Goal: Information Seeking & Learning: Learn about a topic

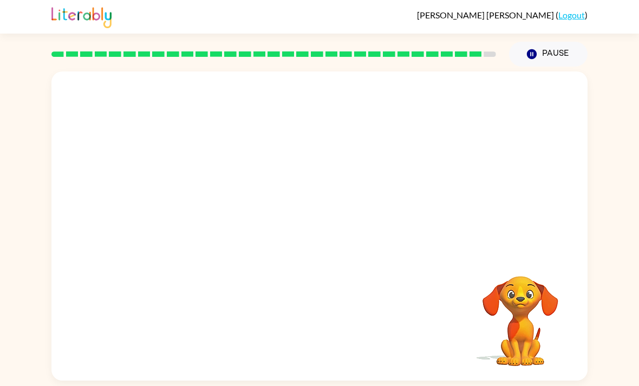
click at [552, 287] on video "Your browser must support playing .mp4 files to use Literably. Please try using…" at bounding box center [520, 313] width 108 height 108
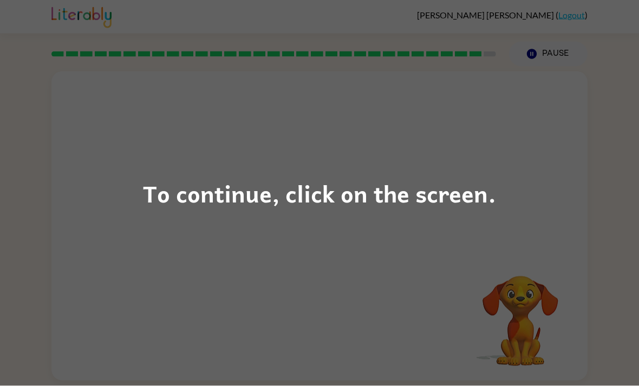
scroll to position [8, 0]
click at [401, 242] on div "To continue, click on the screen." at bounding box center [319, 193] width 639 height 386
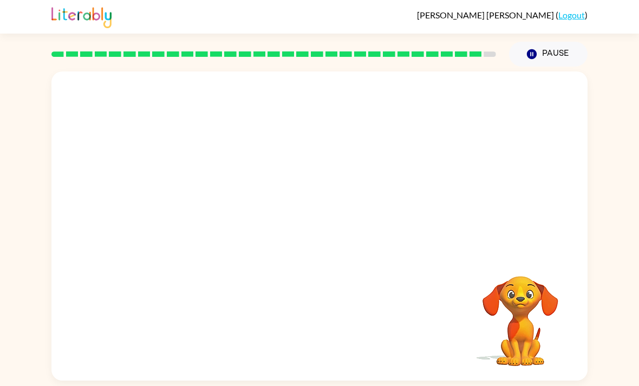
click at [431, 217] on div at bounding box center [319, 162] width 536 height 182
click at [569, 275] on video "Your browser must support playing .mp4 files to use Literably. Please try using…" at bounding box center [520, 313] width 108 height 108
click at [454, 90] on video "Your browser must support playing .mp4 files to use Literably. Please try using…" at bounding box center [319, 162] width 536 height 182
click at [331, 240] on button "button" at bounding box center [319, 232] width 69 height 40
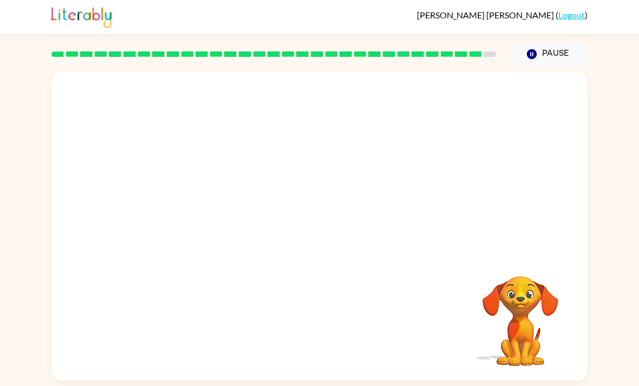
scroll to position [35, 0]
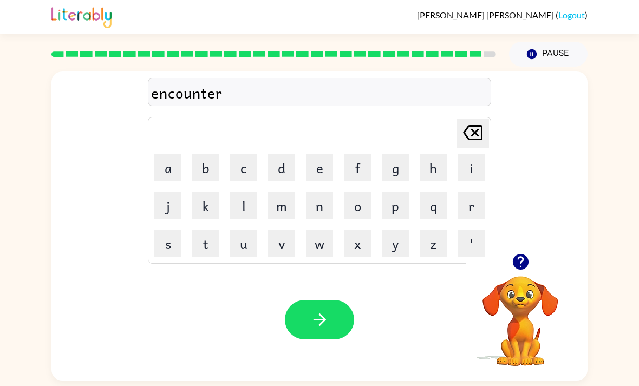
click at [369, 333] on div "Your browser must support playing .mp4 files to use Literably. Please try using…" at bounding box center [319, 320] width 536 height 122
click at [360, 320] on div "Your browser must support playing .mp4 files to use Literably. Please try using…" at bounding box center [319, 320] width 536 height 122
click at [314, 300] on button "button" at bounding box center [319, 320] width 69 height 40
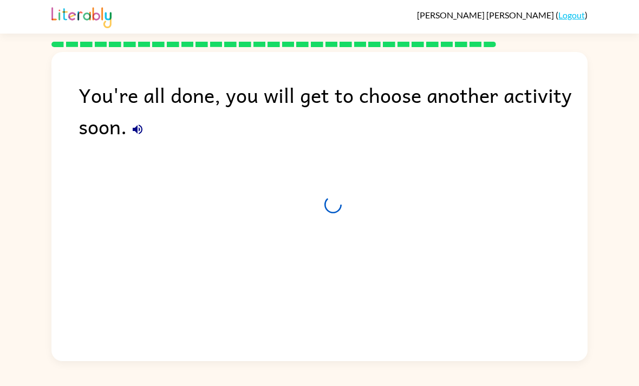
click at [402, 158] on div "You're all done, you will get to choose another activity soon." at bounding box center [319, 204] width 536 height 304
click at [406, 157] on div "You're all done, you will get to choose another activity soon." at bounding box center [319, 204] width 536 height 304
click at [50, 297] on div "You're all done, you will get to choose another activity soon." at bounding box center [319, 204] width 639 height 314
click at [434, 200] on div "You're all done, you will get to choose another activity soon." at bounding box center [319, 204] width 536 height 304
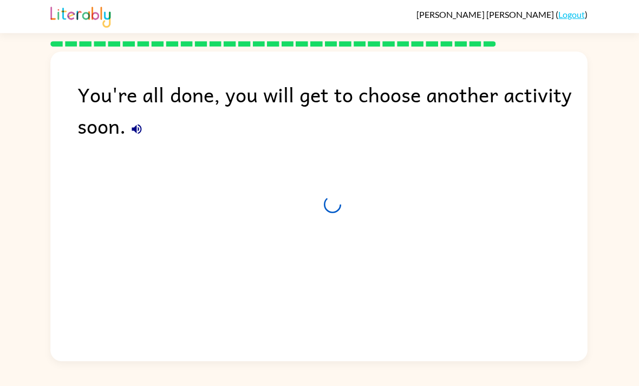
scroll to position [0, 0]
click at [619, 285] on div "You're all done, you will get to choose another activity soon." at bounding box center [319, 204] width 639 height 314
click at [623, 283] on div "You're all done, you will get to choose another activity soon." at bounding box center [319, 204] width 639 height 314
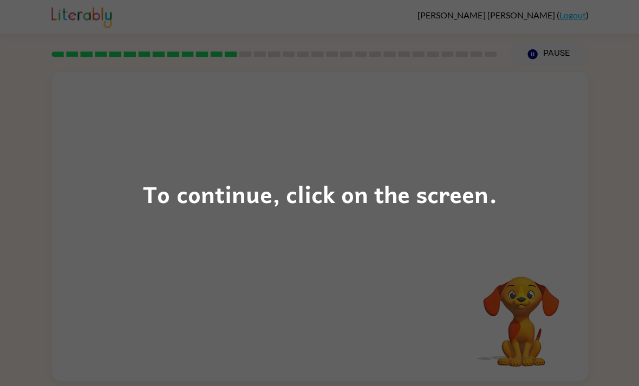
click at [484, 245] on div "To continue, click on the screen." at bounding box center [319, 193] width 639 height 386
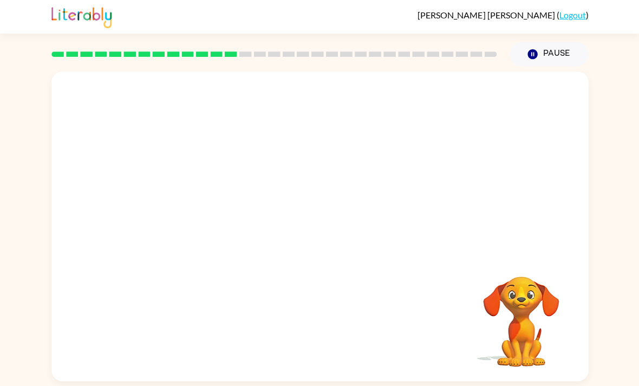
click at [509, 252] on div at bounding box center [319, 162] width 536 height 182
click at [295, 231] on button "button" at bounding box center [319, 232] width 69 height 40
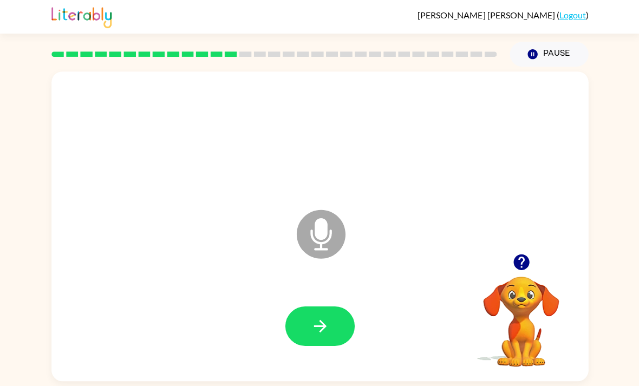
click at [340, 324] on button "button" at bounding box center [319, 326] width 69 height 40
click at [305, 331] on button "button" at bounding box center [319, 326] width 69 height 40
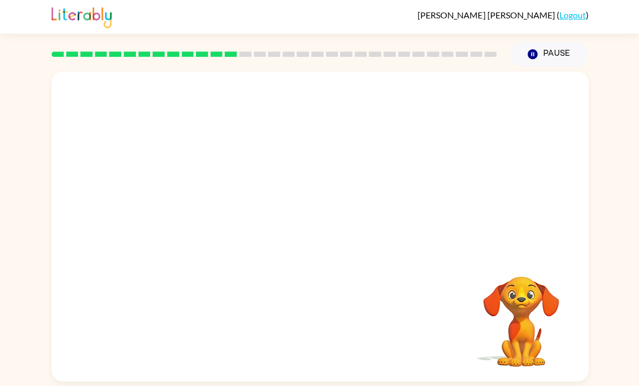
click at [336, 322] on div "Your browser must support playing .mp4 files to use Literably. Please try using…" at bounding box center [319, 225] width 536 height 309
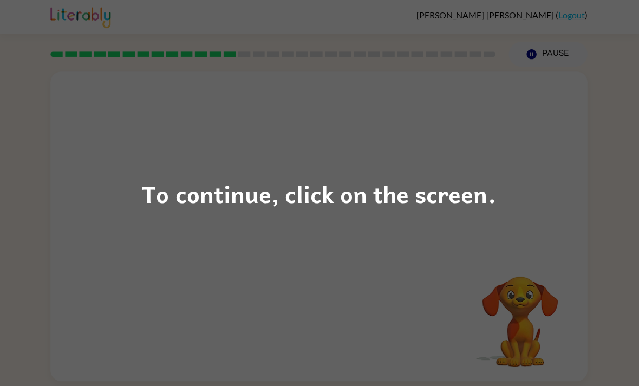
click at [401, 133] on div "To continue, click on the screen." at bounding box center [319, 193] width 639 height 386
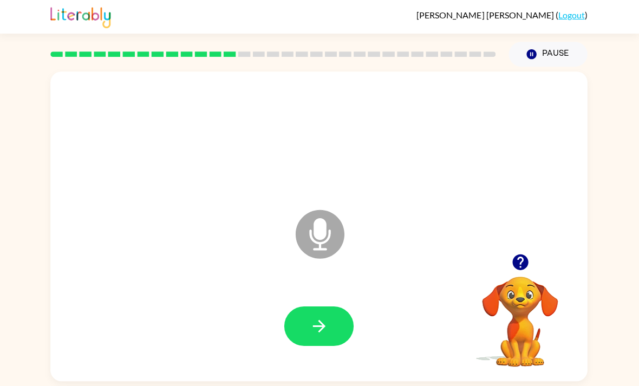
click at [319, 325] on icon "button" at bounding box center [319, 325] width 12 height 12
click at [328, 329] on icon "button" at bounding box center [319, 325] width 19 height 19
click at [327, 331] on icon "button" at bounding box center [319, 325] width 19 height 19
click at [299, 271] on icon "Microphone The Microphone is here when it is your turn to talk" at bounding box center [374, 247] width 162 height 81
click at [322, 319] on button "button" at bounding box center [319, 326] width 69 height 40
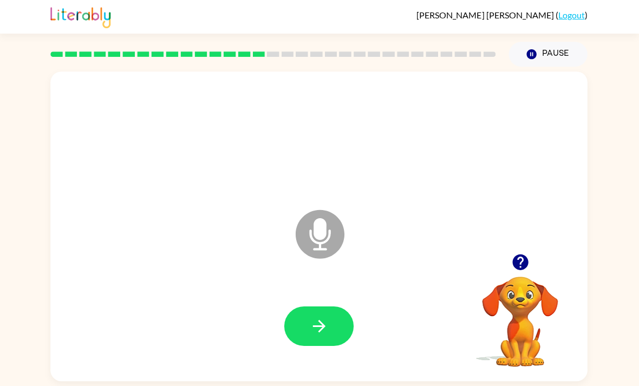
click at [334, 319] on button "button" at bounding box center [319, 326] width 69 height 40
click at [334, 330] on button "button" at bounding box center [319, 326] width 69 height 40
click at [334, 330] on div at bounding box center [319, 326] width 69 height 40
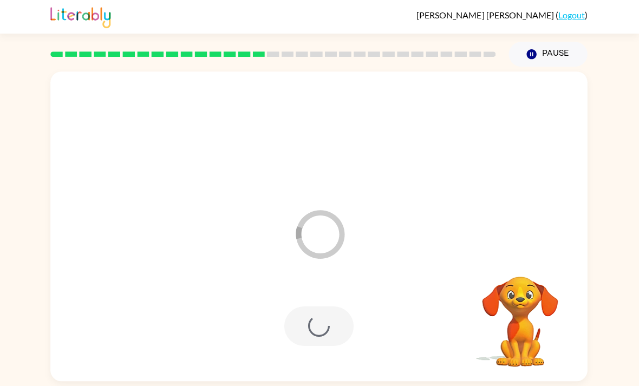
click at [633, 308] on div "Loader Your response is being sent to our graders Your browser must support pla…" at bounding box center [319, 224] width 639 height 314
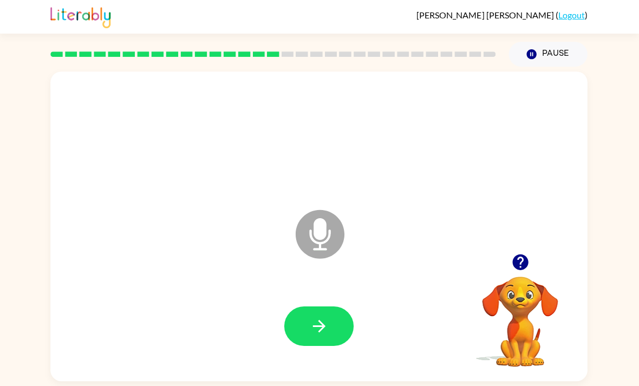
click at [340, 335] on button "button" at bounding box center [319, 326] width 69 height 40
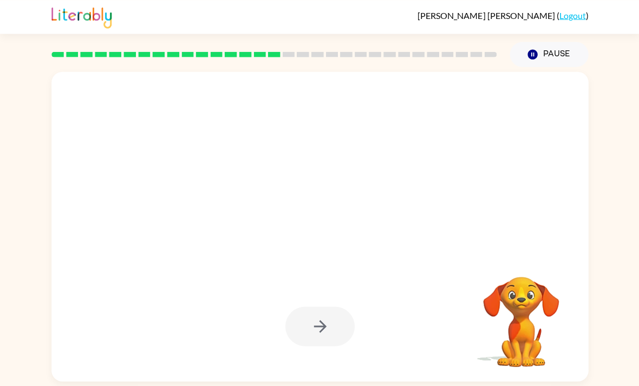
scroll to position [1, 0]
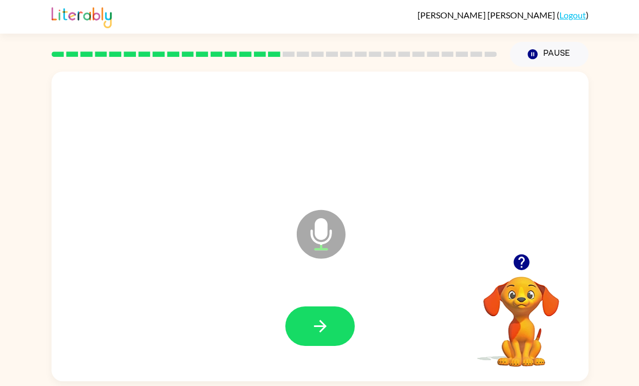
click at [330, 342] on button "button" at bounding box center [319, 326] width 69 height 40
click at [334, 331] on button "button" at bounding box center [319, 326] width 69 height 40
click at [301, 322] on button "button" at bounding box center [319, 326] width 69 height 40
click at [338, 344] on button "button" at bounding box center [319, 326] width 69 height 40
click at [333, 336] on button "button" at bounding box center [319, 326] width 69 height 40
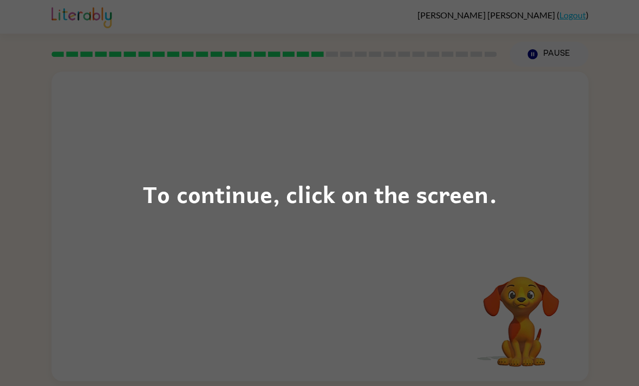
click at [584, 378] on div "To continue, click on the screen." at bounding box center [319, 193] width 639 height 386
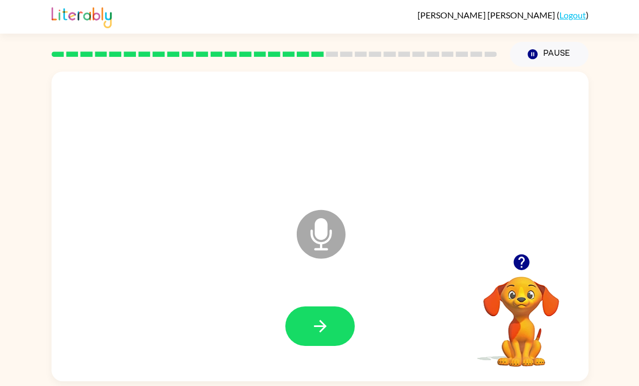
click at [307, 345] on button "button" at bounding box center [319, 326] width 69 height 40
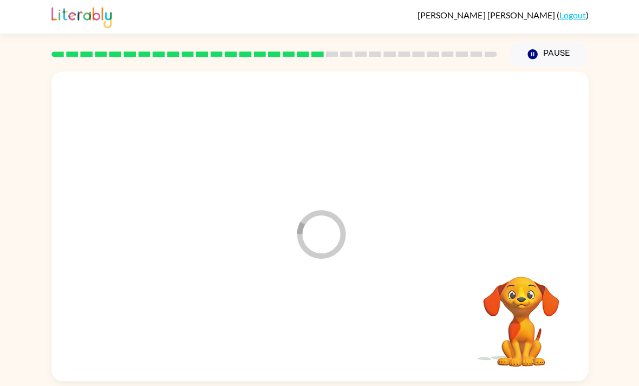
click at [306, 345] on div at bounding box center [319, 326] width 514 height 89
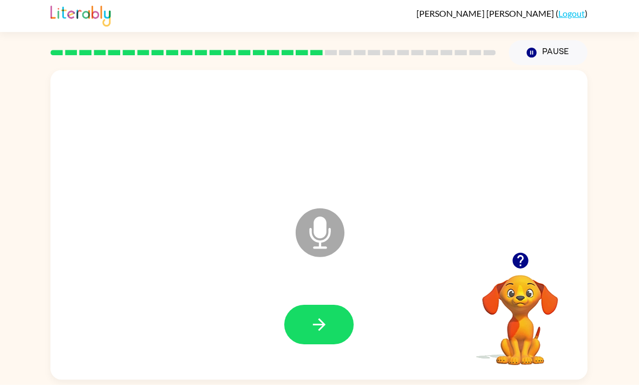
scroll to position [35, 0]
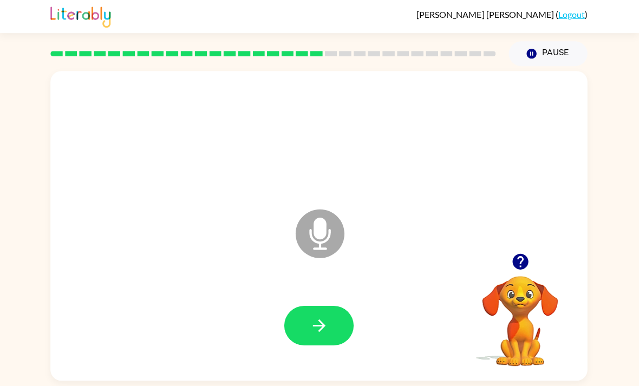
click at [316, 319] on icon "button" at bounding box center [319, 325] width 12 height 12
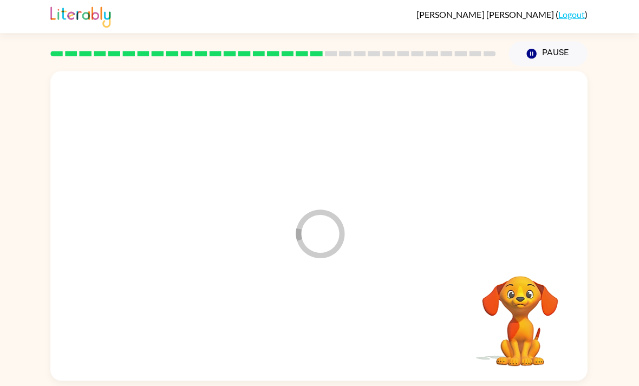
click at [316, 295] on div at bounding box center [319, 326] width 514 height 89
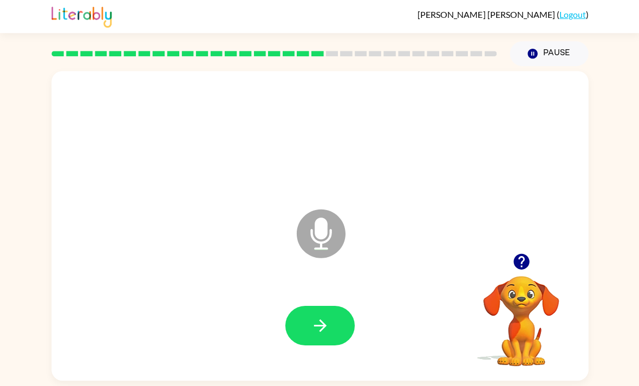
click at [329, 314] on button "button" at bounding box center [319, 326] width 69 height 40
click at [318, 306] on button "button" at bounding box center [319, 326] width 69 height 40
click at [309, 307] on button "button" at bounding box center [319, 326] width 69 height 40
click at [301, 306] on button "button" at bounding box center [319, 326] width 69 height 40
click at [270, 289] on div at bounding box center [319, 326] width 514 height 89
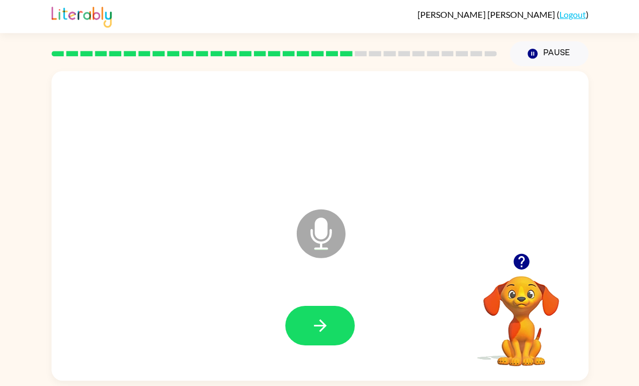
click at [321, 316] on icon "button" at bounding box center [319, 325] width 19 height 19
click at [312, 316] on icon "button" at bounding box center [319, 325] width 19 height 19
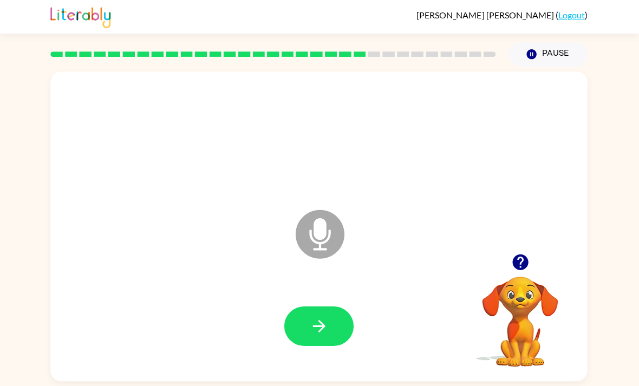
scroll to position [0, 0]
click at [530, 262] on button "button" at bounding box center [521, 262] width 28 height 28
click at [529, 261] on div "Microphone The Microphone is here when it is your turn to talk" at bounding box center [319, 225] width 536 height 309
click at [520, 267] on video "Your browser must support playing .mp4 files to use Literably. Please try using…" at bounding box center [520, 313] width 108 height 108
click at [303, 322] on button "button" at bounding box center [319, 326] width 69 height 40
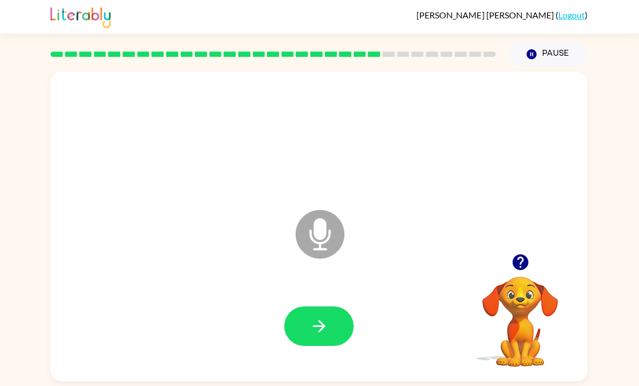
click at [327, 335] on icon "button" at bounding box center [319, 325] width 19 height 19
click at [340, 328] on button "button" at bounding box center [319, 326] width 69 height 40
click at [329, 311] on button "button" at bounding box center [319, 326] width 69 height 40
click at [323, 332] on icon "button" at bounding box center [319, 325] width 12 height 12
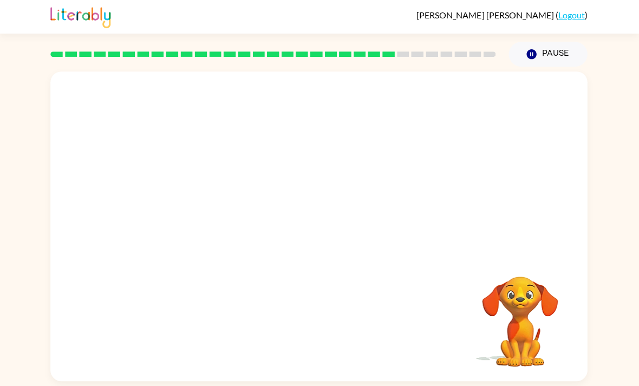
click at [322, 340] on div at bounding box center [319, 326] width 514 height 89
click at [322, 345] on div at bounding box center [319, 326] width 514 height 89
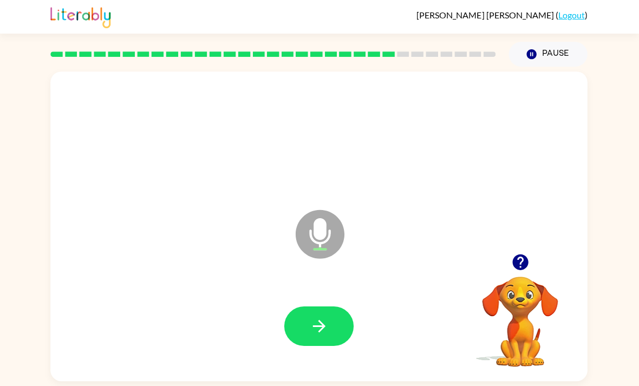
click at [319, 322] on icon "button" at bounding box center [319, 325] width 19 height 19
click at [350, 322] on button "button" at bounding box center [319, 326] width 69 height 40
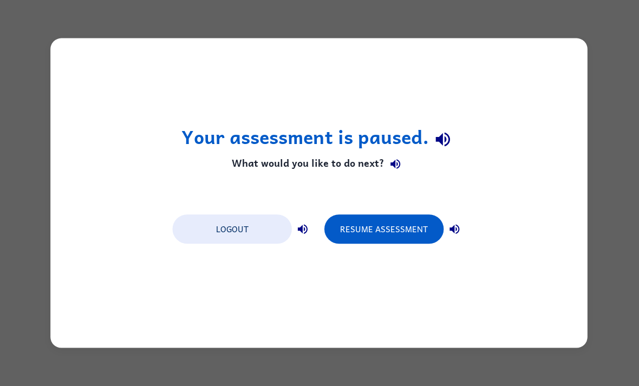
click at [392, 238] on button "Resume Assessment" at bounding box center [384, 228] width 119 height 29
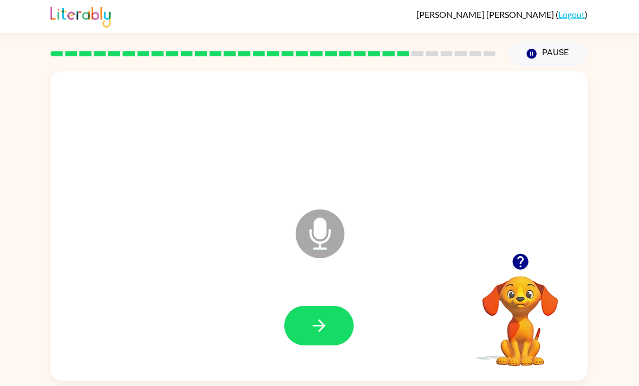
click at [325, 335] on icon "button" at bounding box center [319, 325] width 19 height 19
click at [318, 250] on icon "Microphone The Microphone is here when it is your turn to talk" at bounding box center [374, 247] width 162 height 81
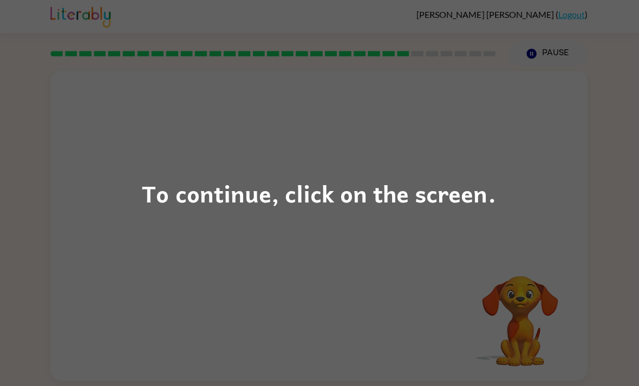
click at [331, 194] on div "To continue, click on the screen." at bounding box center [319, 193] width 353 height 37
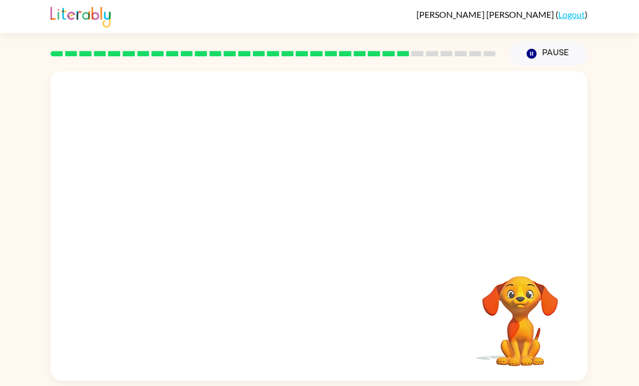
click at [497, 160] on div at bounding box center [319, 137] width 514 height 89
click at [497, 159] on div at bounding box center [319, 137] width 514 height 89
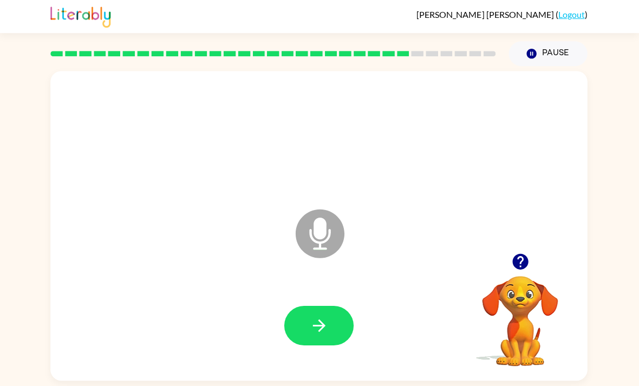
click at [331, 332] on button "button" at bounding box center [319, 326] width 69 height 40
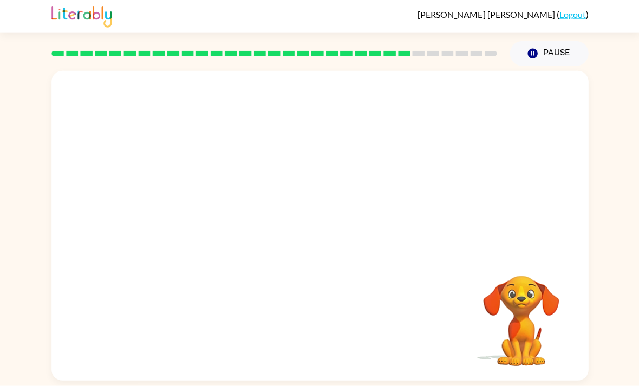
click at [555, 50] on button "Pause Pause" at bounding box center [548, 54] width 79 height 25
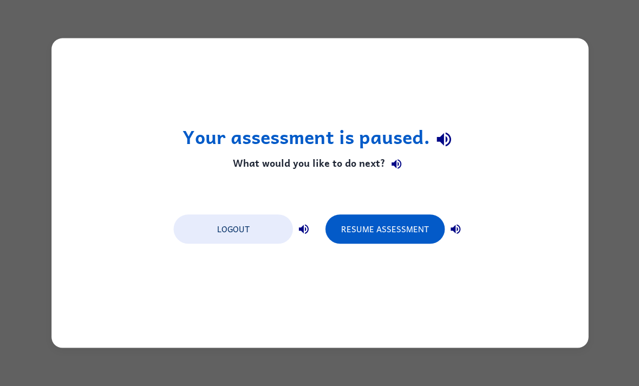
click at [379, 231] on button "Resume Assessment" at bounding box center [384, 228] width 119 height 29
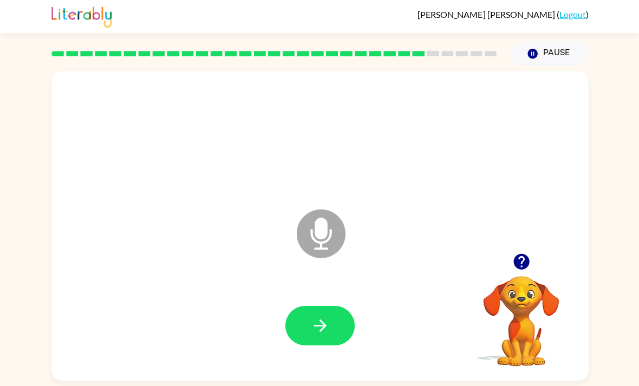
click at [518, 260] on icon "button" at bounding box center [520, 262] width 16 height 16
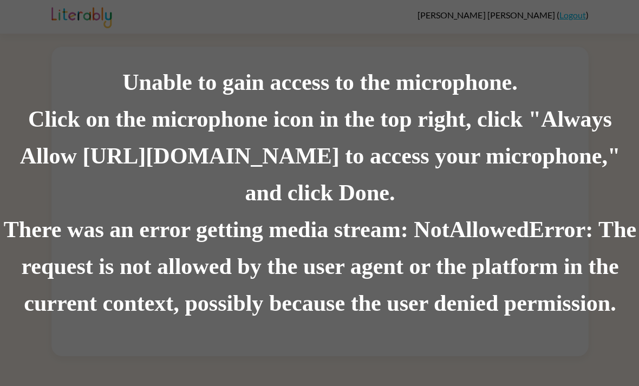
click at [283, 244] on div "There was an error getting media stream: NotAllowedError: The request is not al…" at bounding box center [319, 266] width 639 height 110
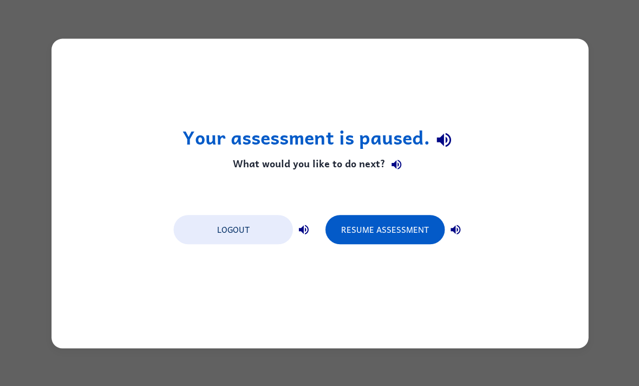
click at [416, 241] on button "Resume Assessment" at bounding box center [384, 228] width 119 height 29
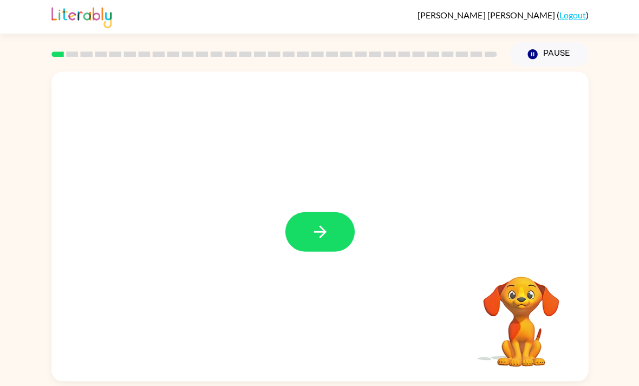
click at [331, 225] on button "button" at bounding box center [319, 232] width 69 height 40
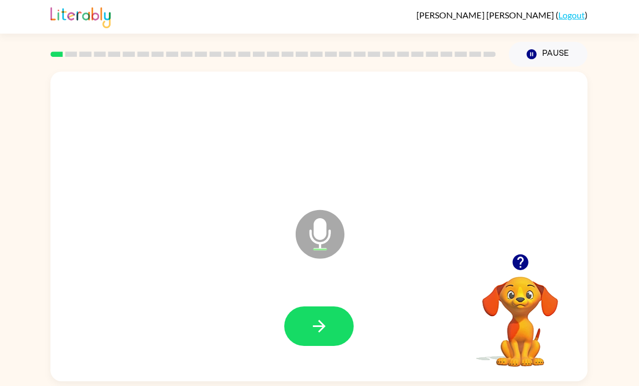
click at [312, 321] on icon "button" at bounding box center [319, 325] width 19 height 19
click at [312, 321] on div at bounding box center [319, 326] width 514 height 89
click at [319, 328] on icon "button" at bounding box center [319, 325] width 19 height 19
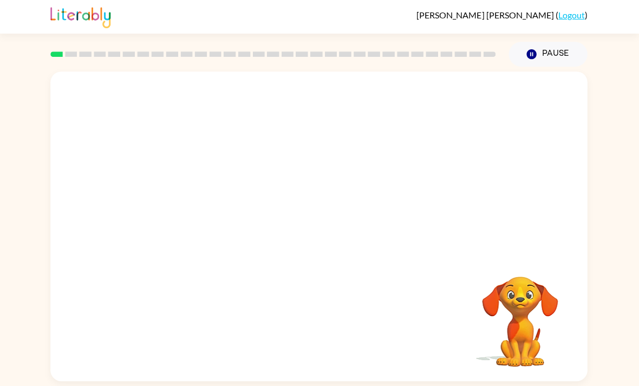
click at [319, 328] on div "Your browser must support playing .mp4 files to use Literably. Please try using…" at bounding box center [319, 225] width 536 height 309
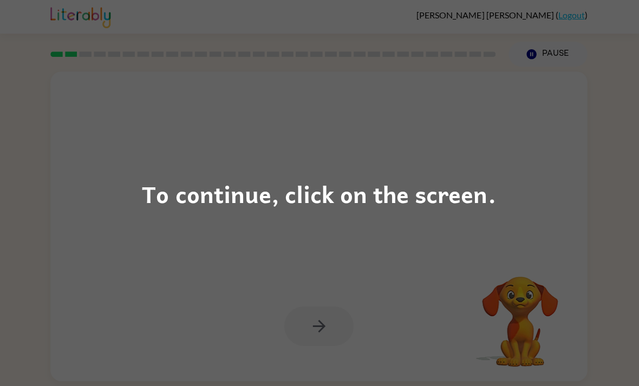
click at [487, 233] on div "To continue, click on the screen." at bounding box center [319, 193] width 639 height 386
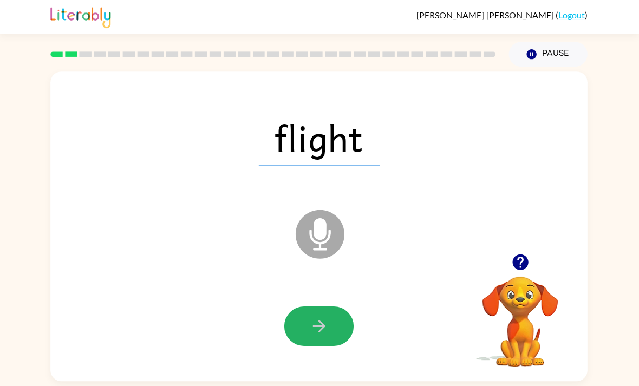
click at [317, 325] on icon "button" at bounding box center [319, 325] width 19 height 19
click at [317, 325] on div at bounding box center [319, 326] width 69 height 40
click at [321, 329] on div at bounding box center [319, 326] width 69 height 40
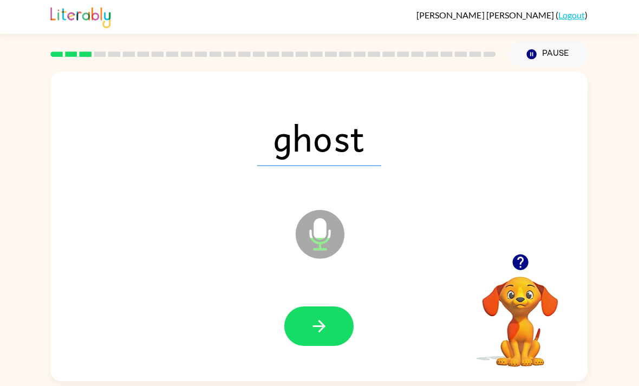
click at [310, 330] on icon "button" at bounding box center [319, 325] width 19 height 19
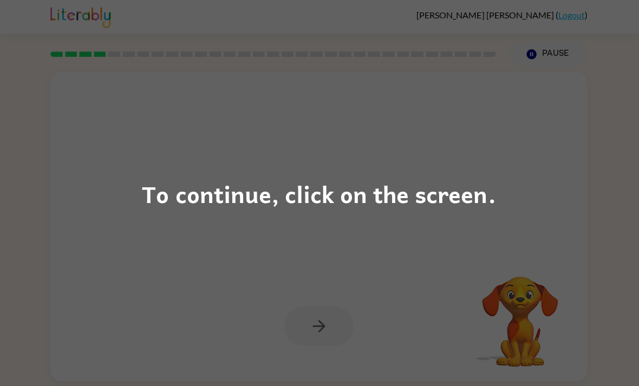
click at [636, 356] on div "To continue, click on the screen." at bounding box center [319, 193] width 639 height 386
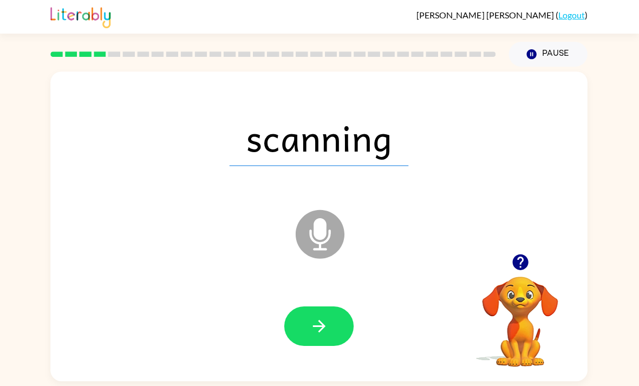
click at [332, 323] on button "button" at bounding box center [319, 326] width 69 height 40
click at [337, 329] on button "button" at bounding box center [319, 326] width 69 height 40
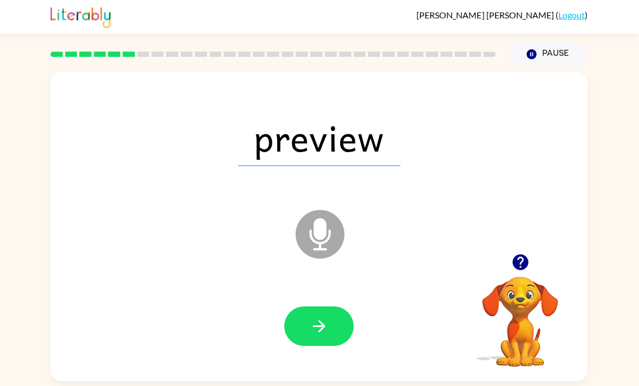
click at [348, 319] on button "button" at bounding box center [319, 326] width 69 height 40
click at [310, 328] on icon "button" at bounding box center [319, 325] width 19 height 19
click at [310, 332] on icon "button" at bounding box center [319, 325] width 19 height 19
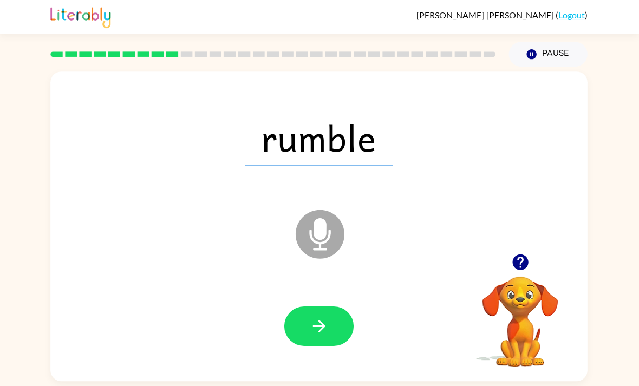
click at [329, 340] on button "button" at bounding box center [319, 326] width 69 height 40
click at [323, 327] on icon "button" at bounding box center [319, 325] width 19 height 19
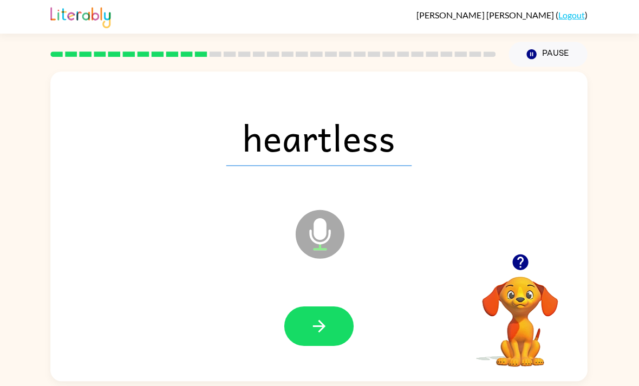
click at [330, 324] on button "button" at bounding box center [319, 326] width 69 height 40
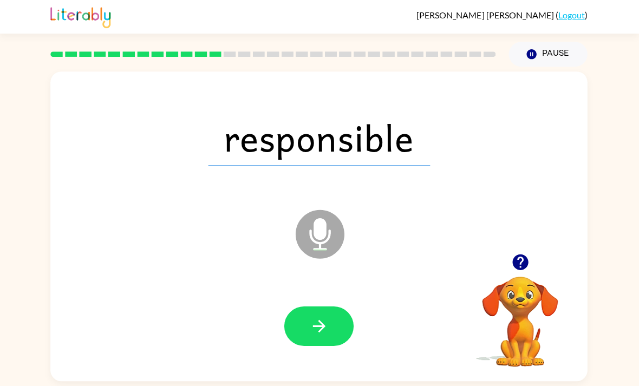
click at [323, 343] on button "button" at bounding box center [319, 326] width 69 height 40
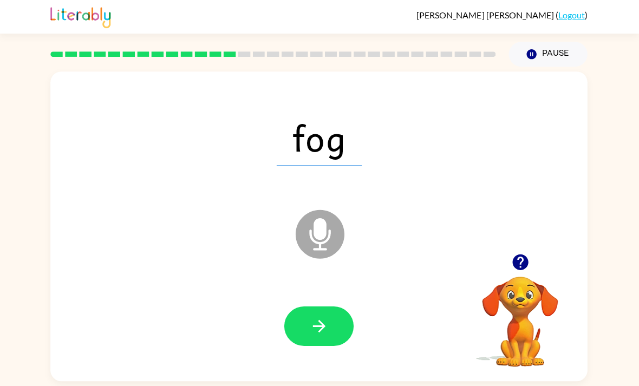
click at [306, 338] on button "button" at bounding box center [319, 326] width 69 height 40
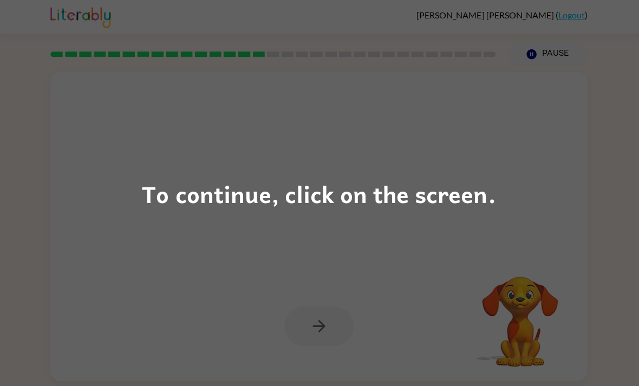
click at [201, 238] on div "To continue, click on the screen." at bounding box center [319, 193] width 639 height 386
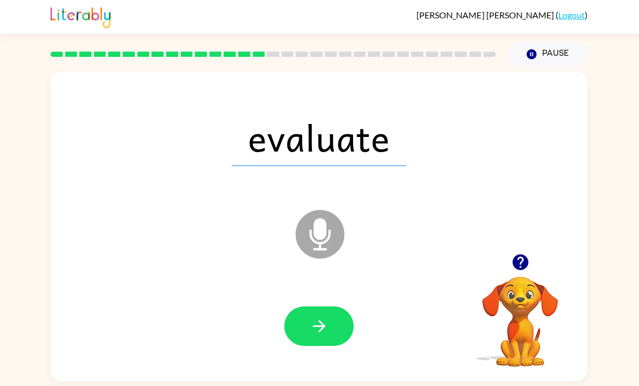
click at [296, 336] on button "button" at bounding box center [319, 326] width 69 height 40
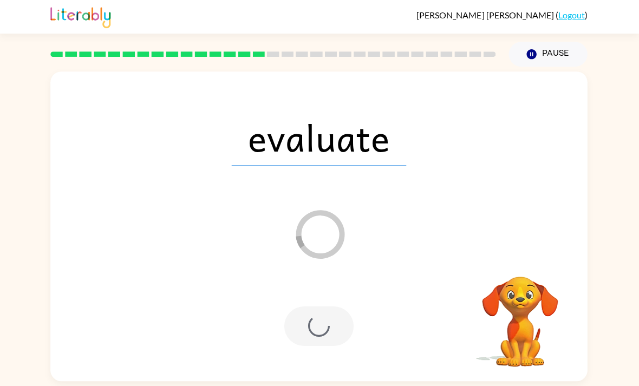
click at [306, 330] on div at bounding box center [319, 326] width 69 height 40
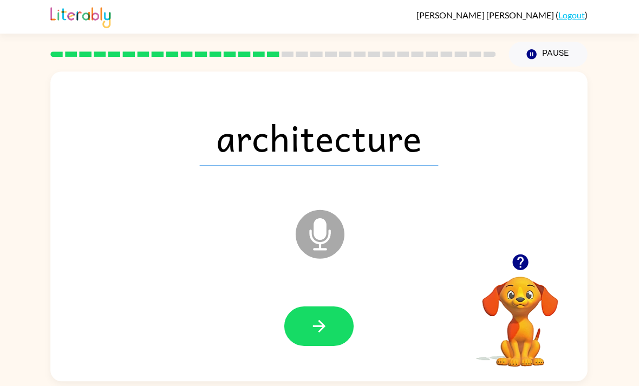
click at [413, 214] on icon "Microphone The Microphone is here when it is your turn to talk" at bounding box center [374, 247] width 162 height 81
click at [315, 324] on icon "button" at bounding box center [319, 325] width 19 height 19
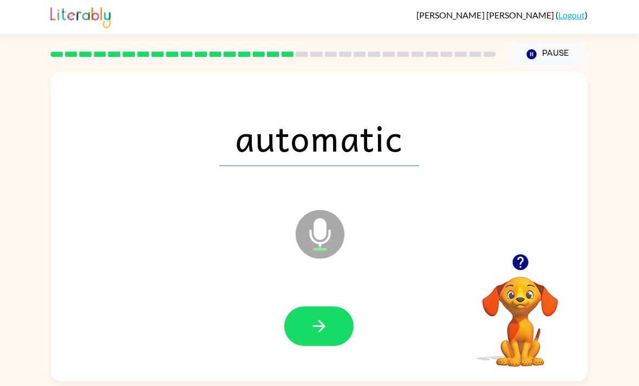
click at [336, 246] on icon at bounding box center [320, 234] width 49 height 49
click at [336, 245] on icon at bounding box center [320, 234] width 49 height 49
click at [336, 242] on icon at bounding box center [320, 234] width 49 height 49
click at [325, 241] on icon at bounding box center [320, 234] width 49 height 49
click at [322, 318] on button "button" at bounding box center [319, 326] width 69 height 40
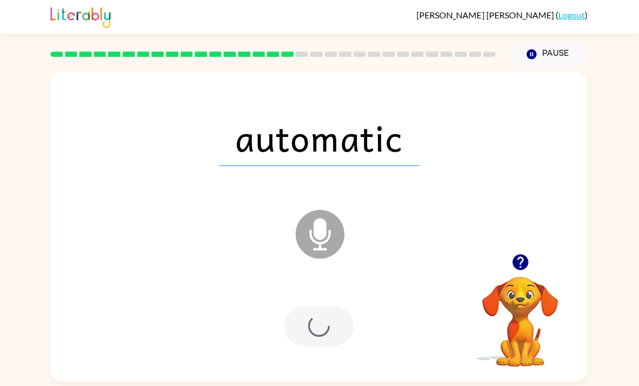
click at [322, 317] on div at bounding box center [319, 326] width 69 height 40
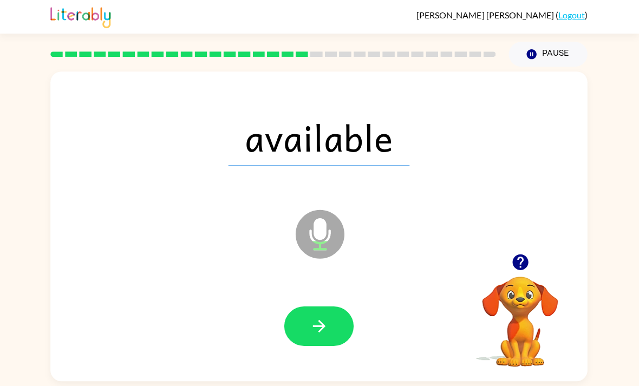
click at [346, 242] on icon "Microphone The Microphone is here when it is your turn to talk" at bounding box center [374, 247] width 162 height 81
click at [332, 240] on icon at bounding box center [320, 234] width 49 height 49
click at [328, 249] on icon at bounding box center [320, 234] width 49 height 49
click at [334, 232] on icon at bounding box center [320, 234] width 49 height 49
click at [334, 240] on icon at bounding box center [320, 234] width 49 height 49
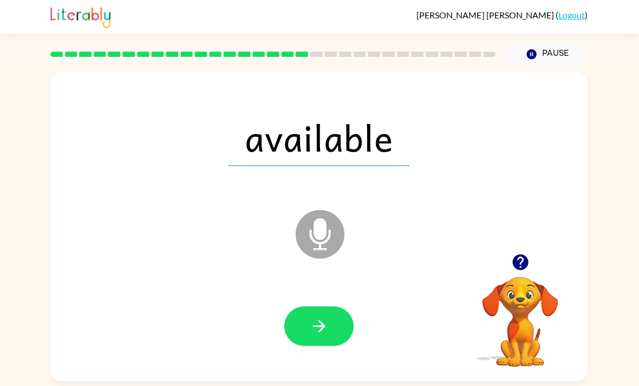
click at [331, 242] on icon at bounding box center [320, 234] width 49 height 49
click at [320, 322] on icon "button" at bounding box center [319, 325] width 19 height 19
click at [327, 330] on div at bounding box center [319, 326] width 69 height 40
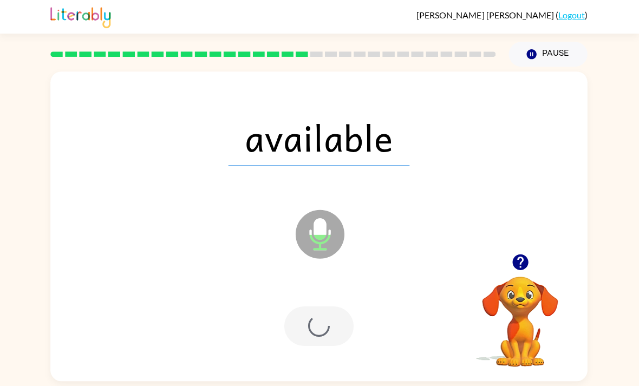
click at [329, 334] on div at bounding box center [319, 326] width 69 height 40
click at [328, 338] on div at bounding box center [319, 326] width 69 height 40
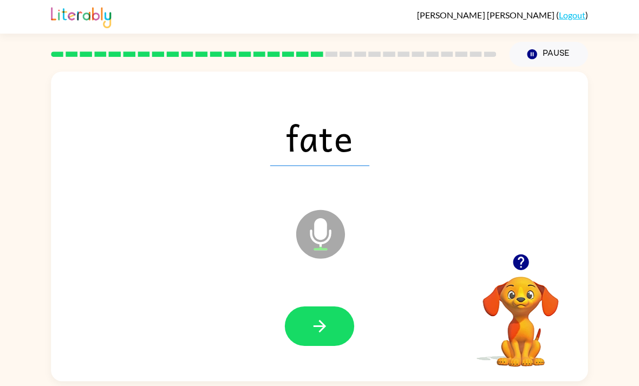
click at [309, 321] on button "button" at bounding box center [319, 326] width 69 height 40
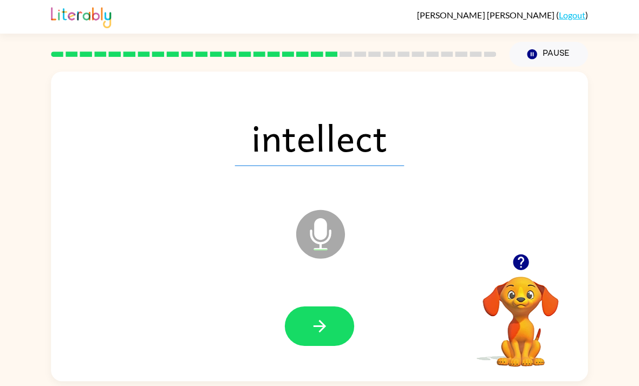
click at [334, 325] on button "button" at bounding box center [319, 326] width 69 height 40
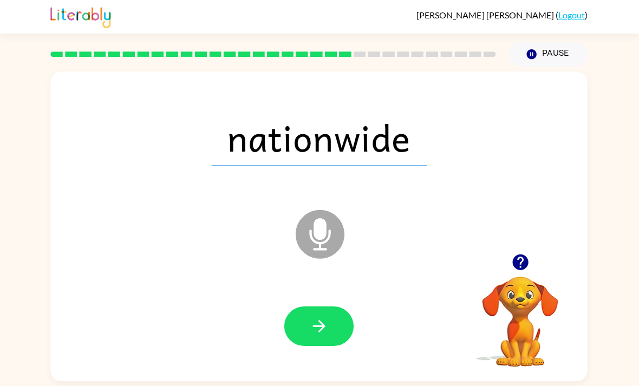
click at [327, 331] on icon "button" at bounding box center [319, 325] width 19 height 19
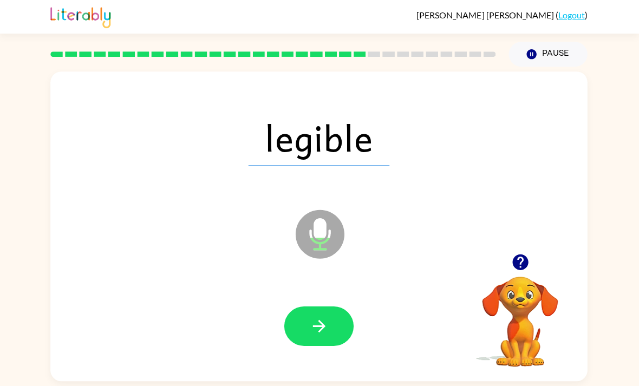
click at [343, 332] on button "button" at bounding box center [319, 326] width 69 height 40
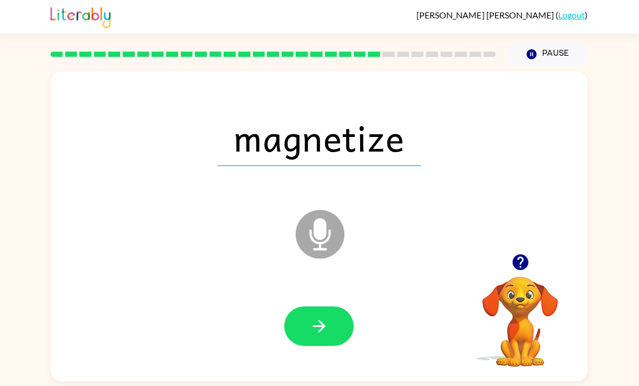
click at [335, 338] on button "button" at bounding box center [319, 326] width 69 height 40
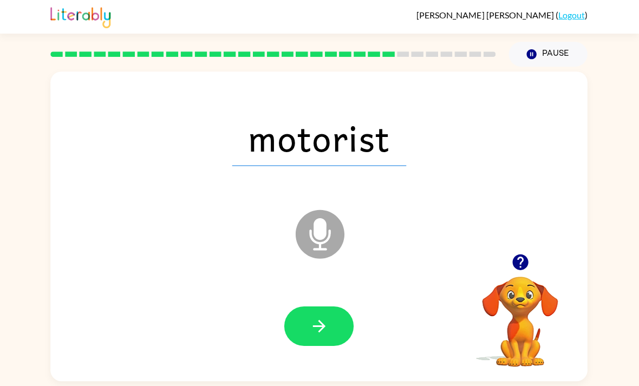
click at [343, 337] on button "button" at bounding box center [319, 326] width 69 height 40
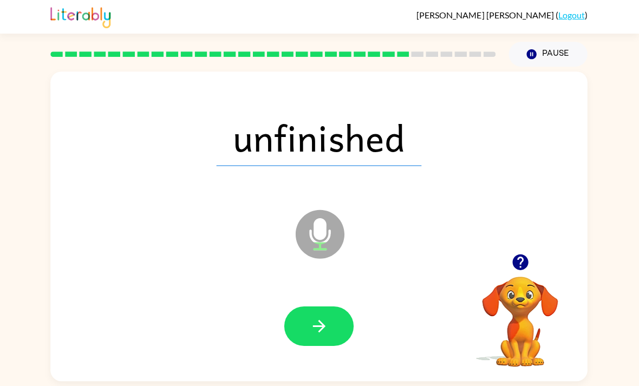
click at [637, 326] on div "unfinished Microphone The Microphone is here when it is your turn to talk Your …" at bounding box center [319, 224] width 639 height 314
click at [340, 315] on button "button" at bounding box center [319, 326] width 69 height 40
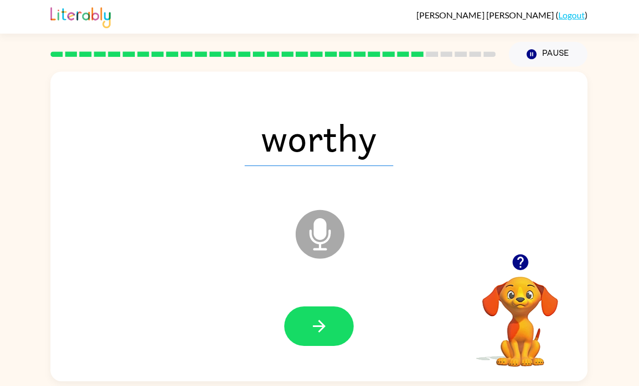
click at [549, 139] on div "worthy" at bounding box center [319, 137] width 514 height 89
click at [598, 315] on div "worthy Microphone The Microphone is here when it is your turn to talk Your brow…" at bounding box center [319, 224] width 639 height 314
click at [321, 335] on icon "button" at bounding box center [319, 325] width 19 height 19
click at [343, 321] on button "button" at bounding box center [319, 326] width 69 height 40
click at [342, 331] on button "button" at bounding box center [319, 326] width 69 height 40
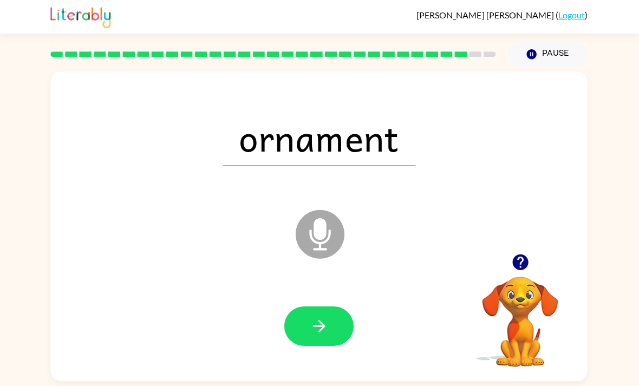
click at [321, 335] on icon "button" at bounding box center [319, 325] width 19 height 19
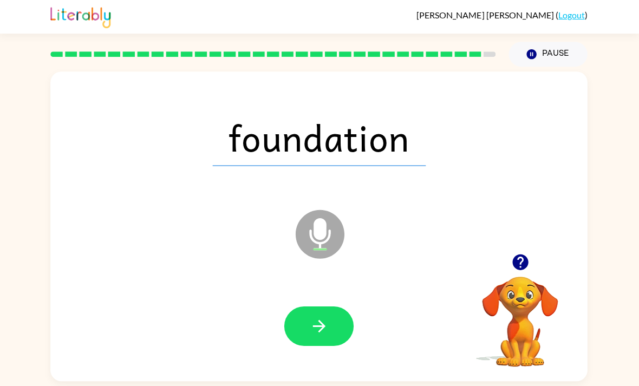
click at [327, 340] on button "button" at bounding box center [319, 326] width 69 height 40
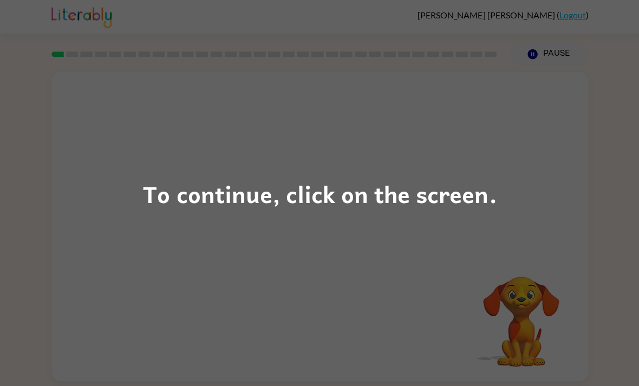
click at [311, 296] on div "To continue, click on the screen." at bounding box center [319, 193] width 639 height 386
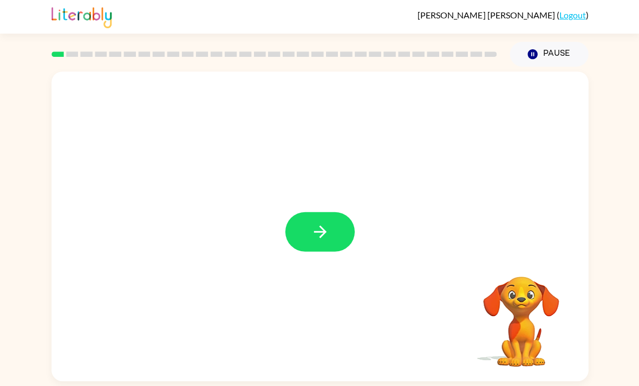
click at [334, 245] on button "button" at bounding box center [319, 232] width 69 height 40
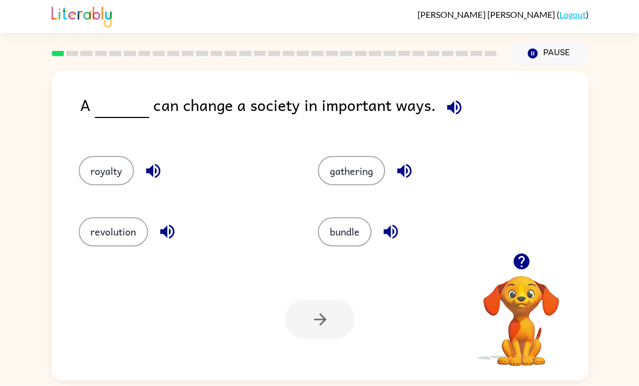
click at [137, 244] on button "revolution" at bounding box center [113, 232] width 69 height 29
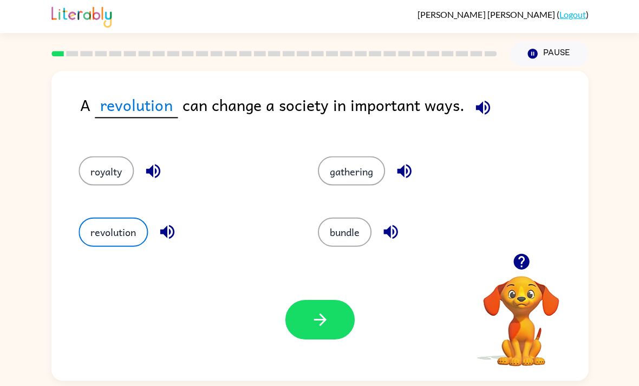
click at [306, 313] on button "button" at bounding box center [319, 320] width 69 height 40
click at [305, 313] on div at bounding box center [319, 320] width 69 height 40
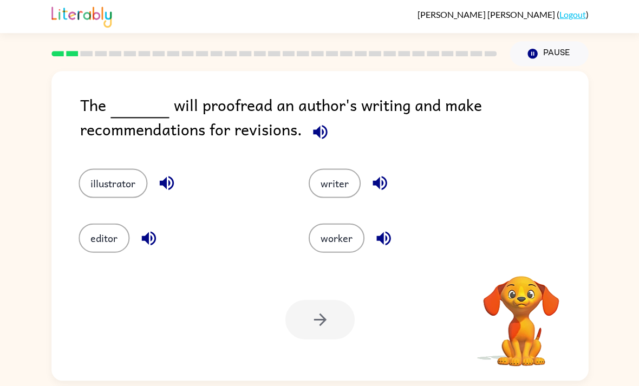
click at [314, 309] on div at bounding box center [319, 320] width 69 height 40
click at [253, 312] on div "Your browser must support playing .mp4 files to use Literably. Please try using…" at bounding box center [319, 320] width 536 height 122
click at [327, 197] on button "writer" at bounding box center [334, 183] width 52 height 29
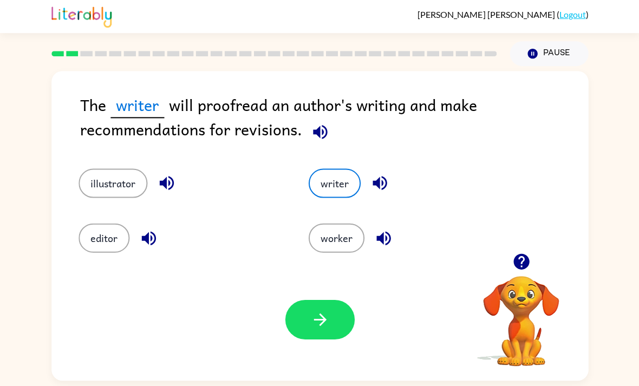
click at [290, 354] on div "Your browser must support playing .mp4 files to use Literably. Please try using…" at bounding box center [319, 320] width 536 height 122
click at [317, 340] on button "button" at bounding box center [319, 320] width 69 height 40
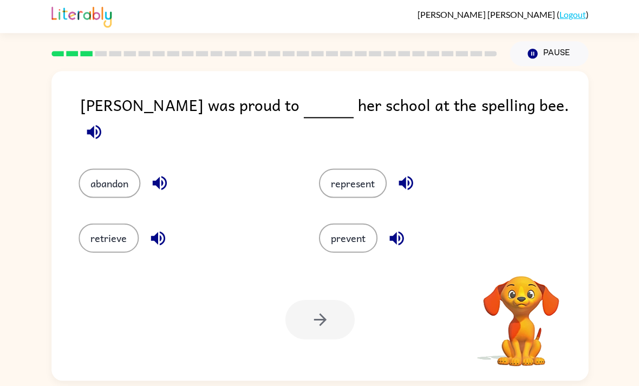
click at [356, 339] on div "Your browser must support playing .mp4 files to use Literably. Please try using…" at bounding box center [319, 320] width 536 height 122
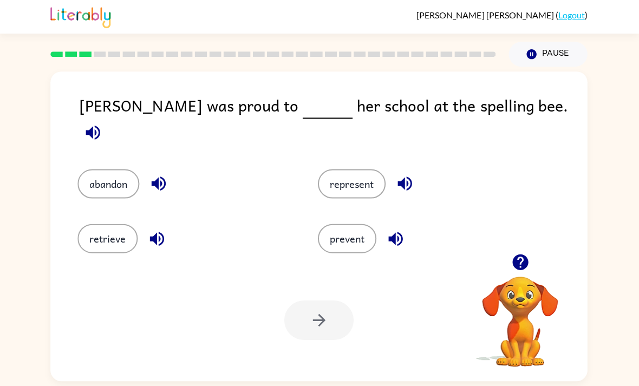
click at [370, 170] on button "represent" at bounding box center [352, 183] width 68 height 29
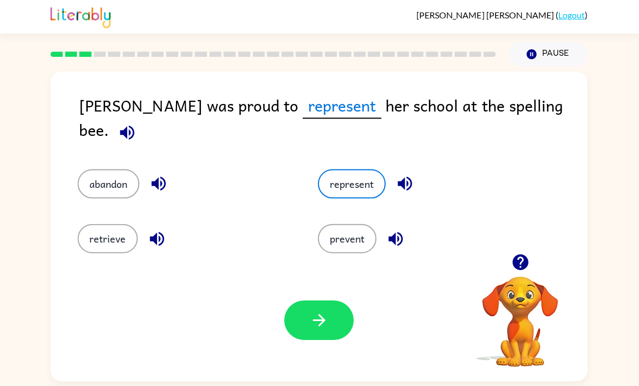
click at [341, 305] on div "Your browser must support playing .mp4 files to use Literably. Please try using…" at bounding box center [319, 320] width 536 height 122
click at [334, 329] on button "button" at bounding box center [319, 320] width 69 height 40
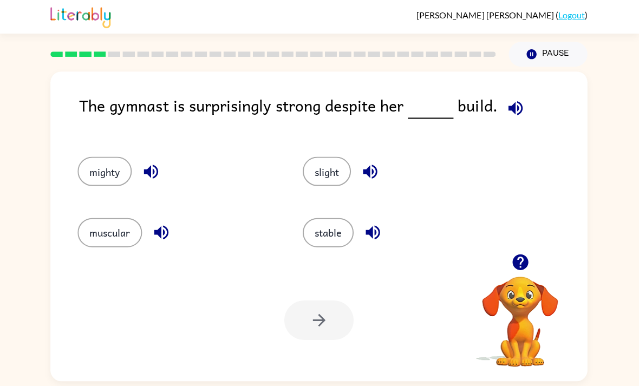
click at [83, 247] on button "muscular" at bounding box center [111, 232] width 64 height 29
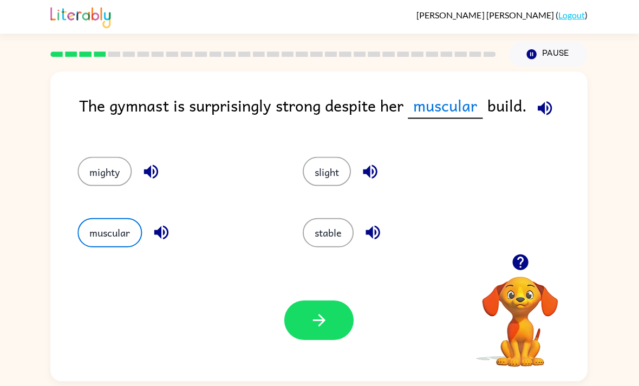
click at [318, 328] on icon "button" at bounding box center [319, 319] width 19 height 19
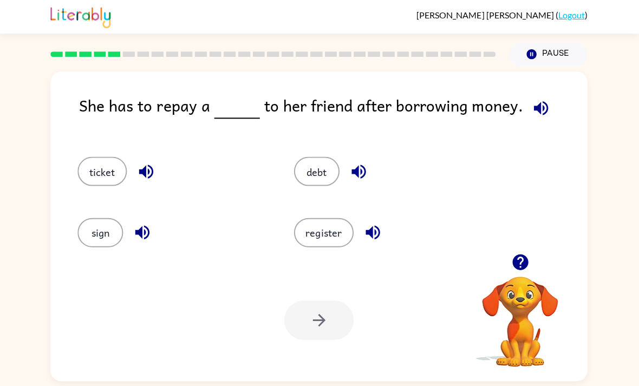
click at [321, 186] on button "debt" at bounding box center [317, 170] width 45 height 29
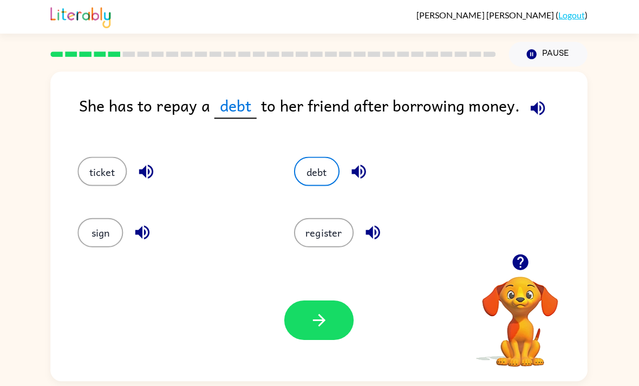
click at [318, 323] on icon "button" at bounding box center [319, 319] width 19 height 19
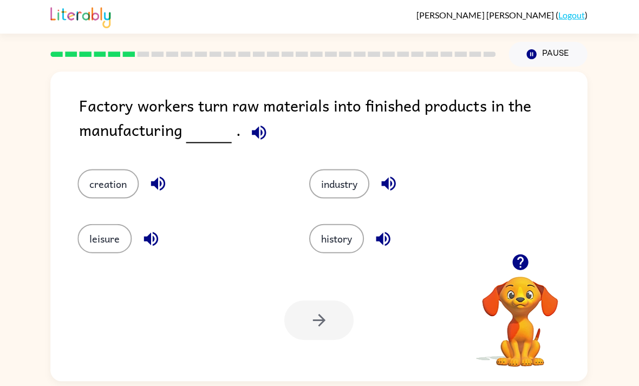
click at [116, 193] on button "creation" at bounding box center [109, 183] width 61 height 29
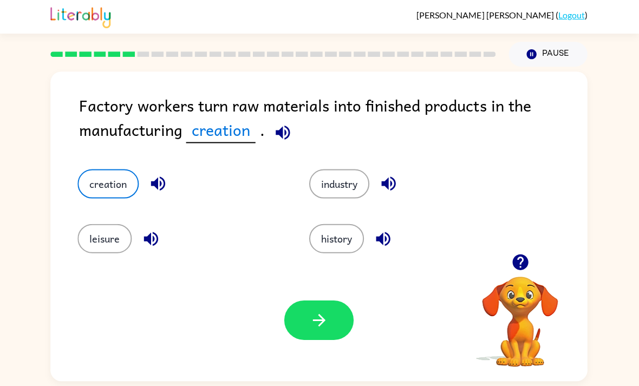
click at [344, 198] on button "industry" at bounding box center [340, 183] width 60 height 29
click at [350, 203] on div "industry" at bounding box center [404, 175] width 231 height 55
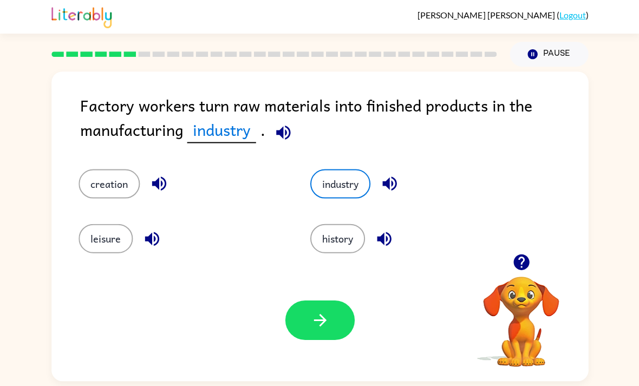
click at [325, 335] on button "button" at bounding box center [319, 320] width 69 height 40
click at [325, 334] on div at bounding box center [319, 320] width 69 height 40
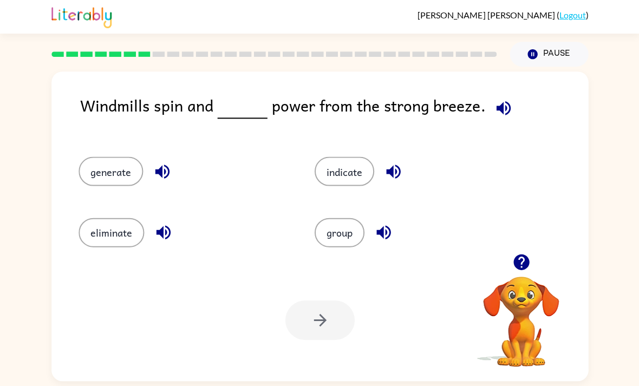
click at [123, 247] on button "eliminate" at bounding box center [112, 232] width 66 height 29
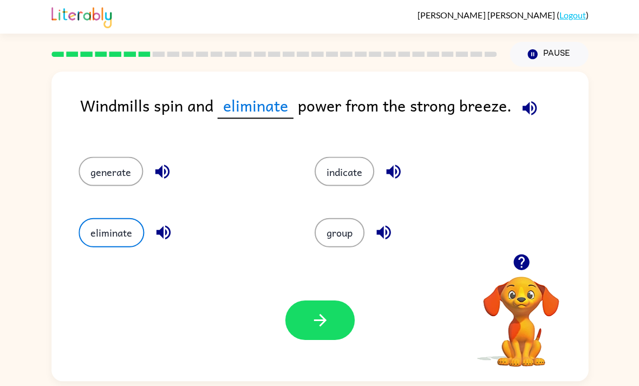
click at [128, 256] on div "eliminate" at bounding box center [176, 227] width 236 height 61
click at [313, 328] on icon "button" at bounding box center [319, 319] width 19 height 19
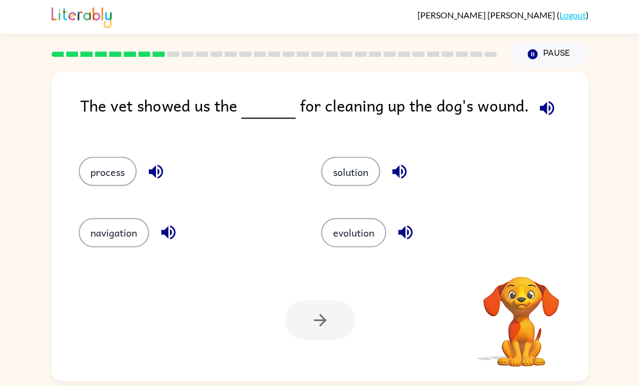
click at [316, 327] on div at bounding box center [319, 320] width 69 height 40
click at [361, 246] on button "evolution" at bounding box center [353, 232] width 65 height 29
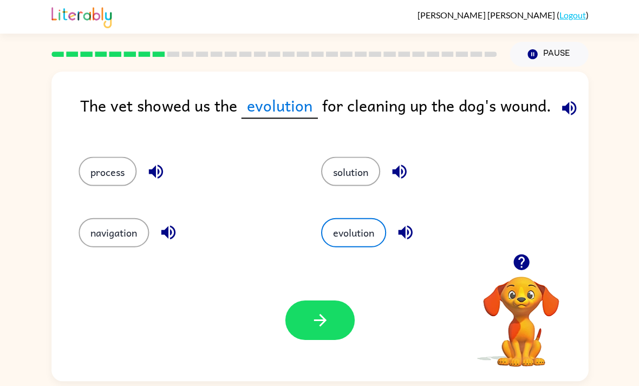
click at [373, 182] on button "solution" at bounding box center [350, 170] width 59 height 29
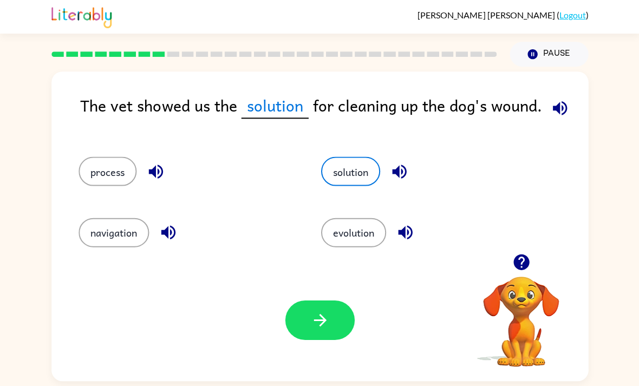
click at [342, 330] on button "button" at bounding box center [319, 320] width 69 height 40
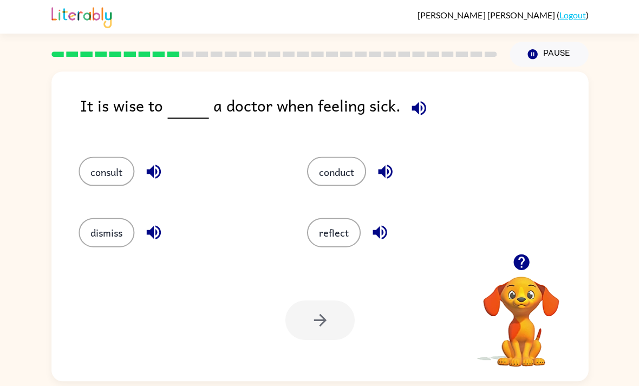
click at [115, 176] on button "consult" at bounding box center [107, 170] width 56 height 29
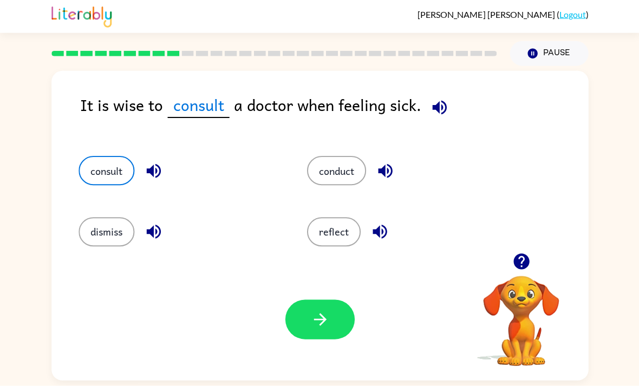
click at [304, 314] on button "button" at bounding box center [319, 320] width 69 height 40
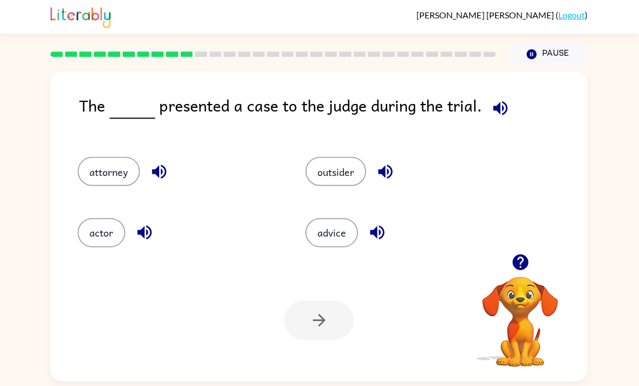
click at [132, 168] on button "attorney" at bounding box center [110, 170] width 62 height 29
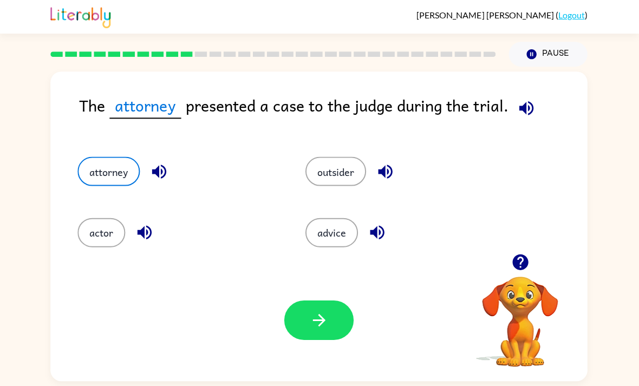
click at [340, 324] on button "button" at bounding box center [319, 320] width 69 height 40
click at [340, 324] on div at bounding box center [319, 320] width 69 height 40
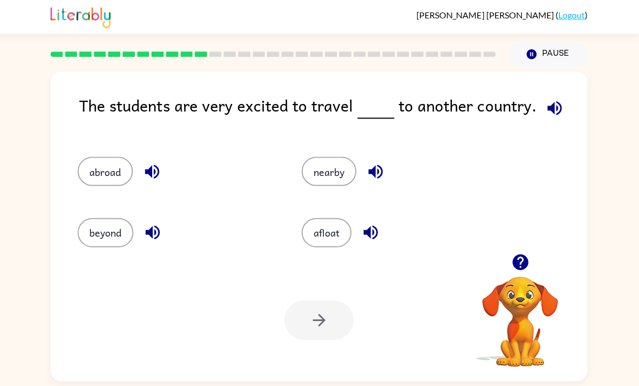
click at [129, 176] on button "abroad" at bounding box center [106, 170] width 55 height 29
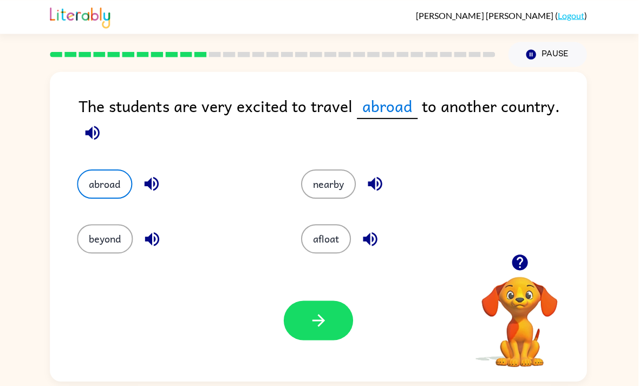
scroll to position [6, 0]
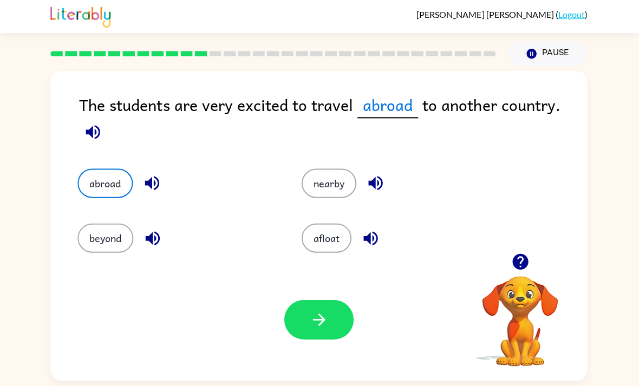
click at [299, 312] on button "button" at bounding box center [319, 320] width 69 height 40
click at [298, 312] on div at bounding box center [319, 320] width 69 height 40
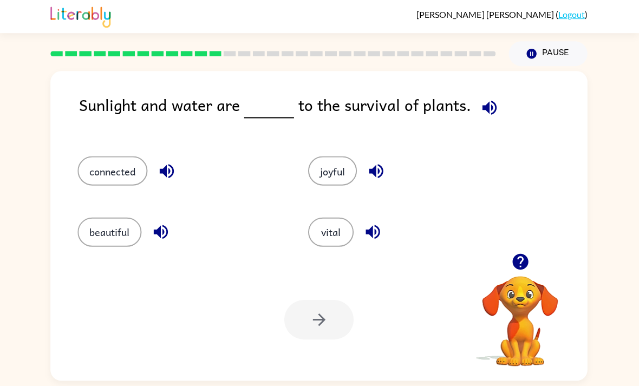
click at [133, 178] on button "connected" at bounding box center [114, 170] width 70 height 29
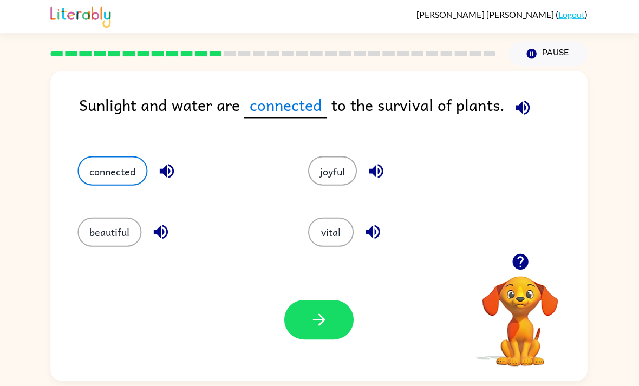
click at [513, 110] on icon "button" at bounding box center [522, 108] width 19 height 19
click at [520, 109] on icon "button" at bounding box center [522, 108] width 19 height 19
click at [515, 113] on button "button" at bounding box center [523, 108] width 28 height 28
click at [532, 102] on button "button" at bounding box center [523, 108] width 28 height 28
click at [519, 111] on icon "button" at bounding box center [522, 108] width 19 height 19
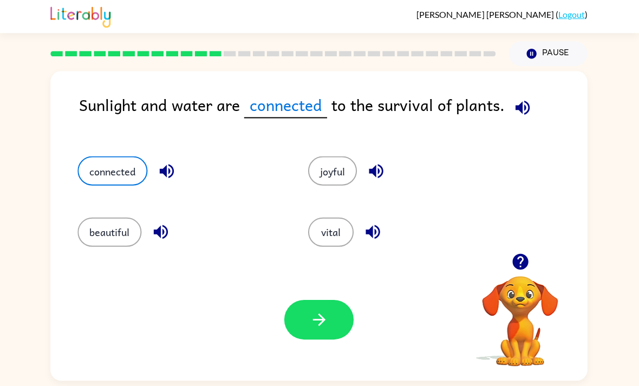
click at [343, 322] on button "button" at bounding box center [319, 320] width 69 height 40
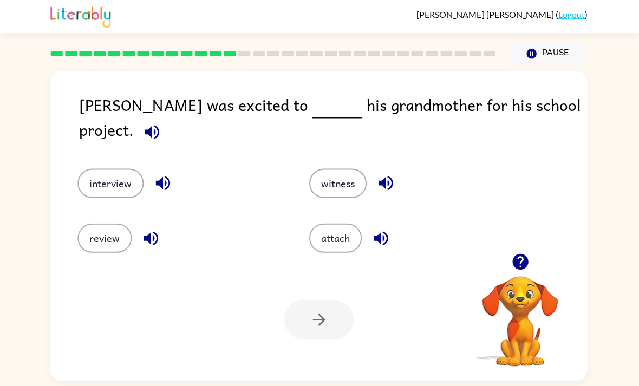
click at [366, 169] on button "witness" at bounding box center [338, 183] width 57 height 29
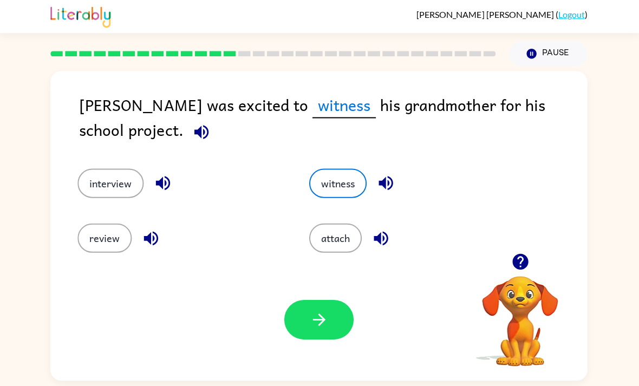
click at [304, 318] on button "button" at bounding box center [319, 320] width 69 height 40
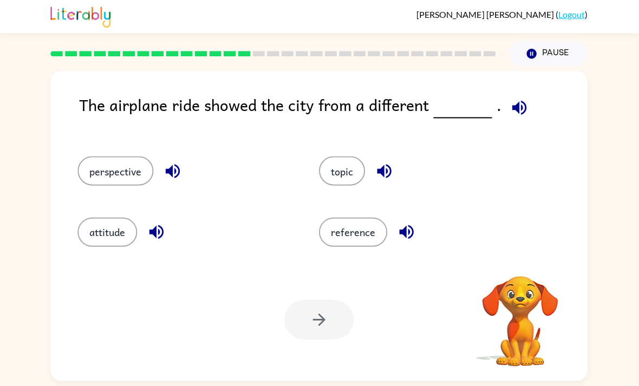
click at [336, 243] on button "reference" at bounding box center [353, 232] width 68 height 29
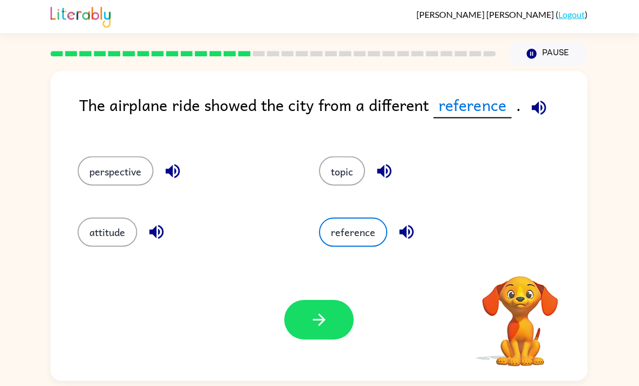
click at [336, 243] on button "reference" at bounding box center [353, 232] width 68 height 29
click at [343, 232] on button "reference" at bounding box center [353, 232] width 68 height 29
click at [338, 236] on button "reference" at bounding box center [353, 232] width 68 height 29
click at [337, 236] on button "reference" at bounding box center [353, 232] width 68 height 29
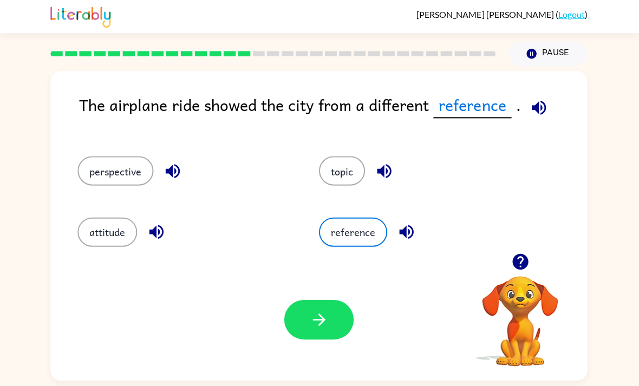
click at [331, 243] on button "reference" at bounding box center [353, 232] width 68 height 29
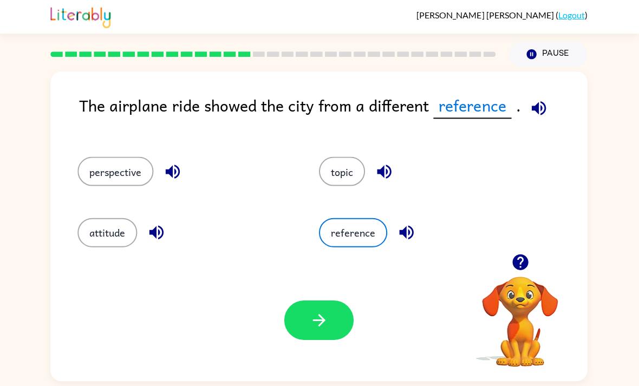
click at [123, 178] on button "perspective" at bounding box center [117, 170] width 76 height 29
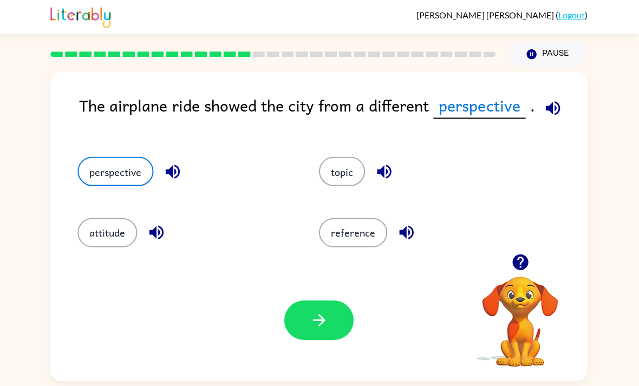
click at [302, 319] on button "button" at bounding box center [319, 320] width 69 height 40
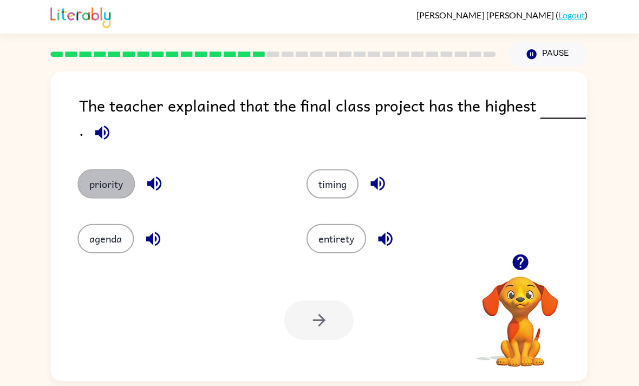
click at [90, 188] on button "priority" at bounding box center [107, 183] width 57 height 29
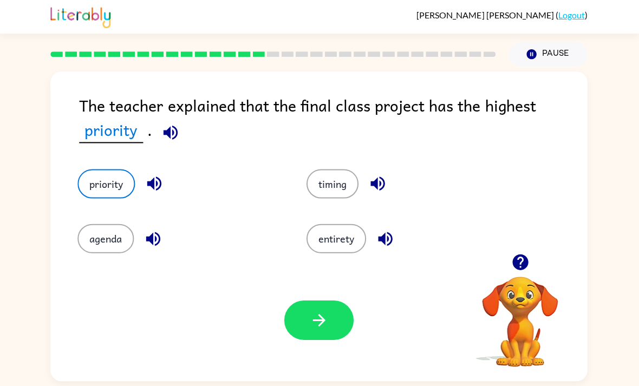
click at [327, 326] on icon "button" at bounding box center [319, 319] width 19 height 19
click at [327, 326] on div at bounding box center [319, 320] width 69 height 40
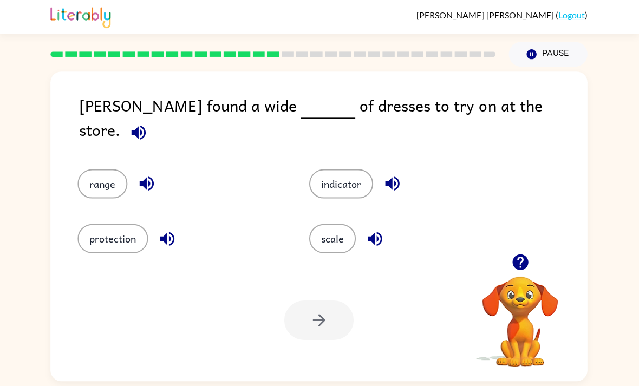
click at [142, 179] on icon "button" at bounding box center [147, 183] width 19 height 19
click at [90, 179] on button "range" at bounding box center [104, 183] width 50 height 29
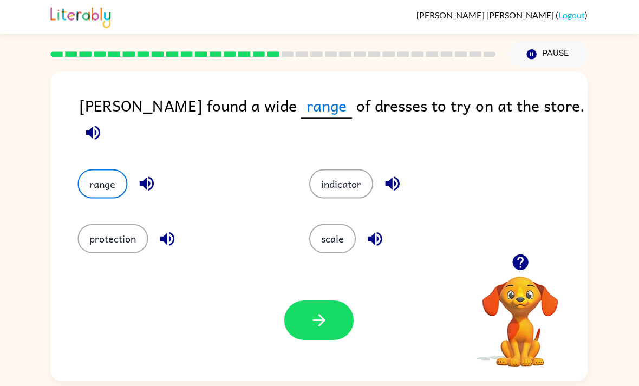
click at [327, 329] on icon "button" at bounding box center [319, 319] width 19 height 19
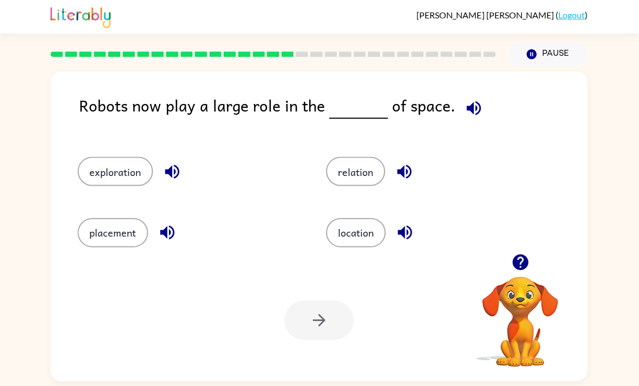
click at [360, 247] on button "location" at bounding box center [357, 232] width 60 height 29
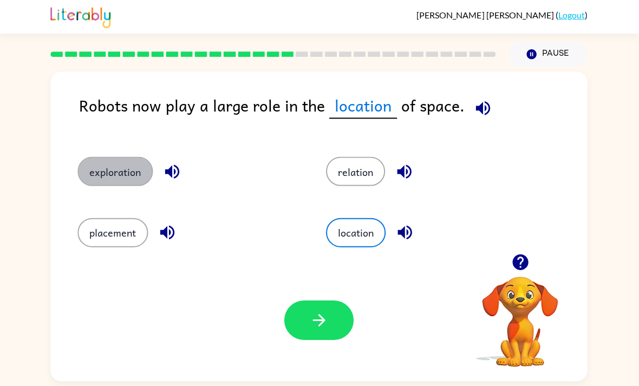
click at [142, 185] on button "exploration" at bounding box center [116, 170] width 75 height 29
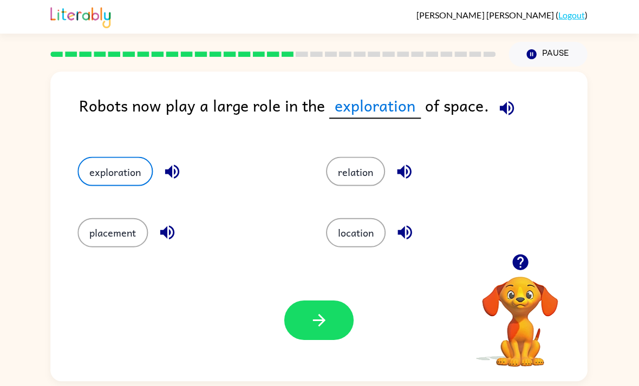
click at [337, 325] on button "button" at bounding box center [319, 320] width 69 height 40
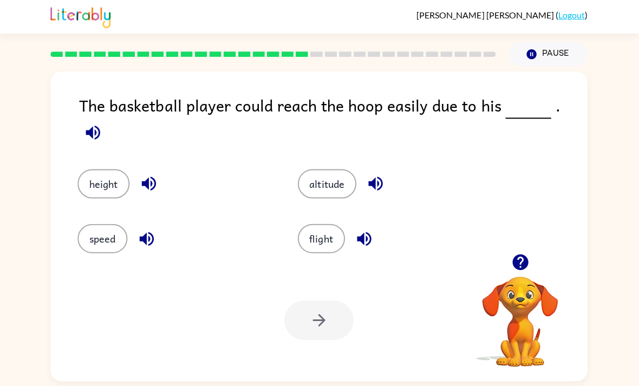
click at [306, 325] on div at bounding box center [319, 320] width 69 height 40
click at [82, 179] on button "height" at bounding box center [105, 183] width 52 height 29
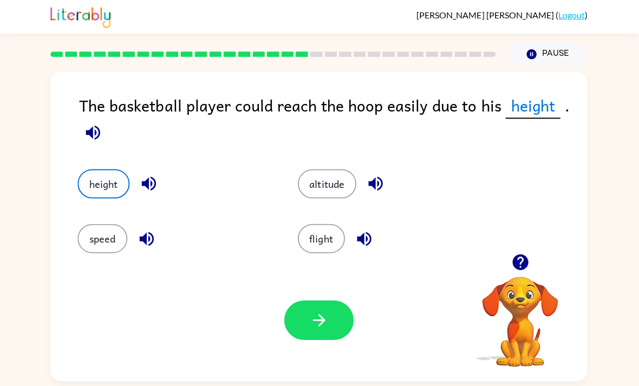
click at [310, 329] on icon "button" at bounding box center [319, 319] width 19 height 19
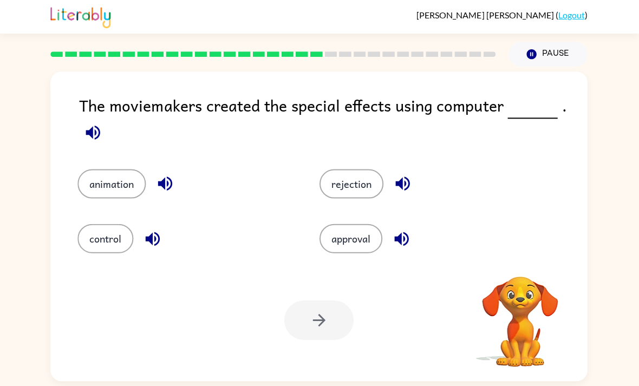
click at [317, 331] on div at bounding box center [319, 320] width 69 height 40
click at [100, 195] on button "animation" at bounding box center [113, 183] width 68 height 29
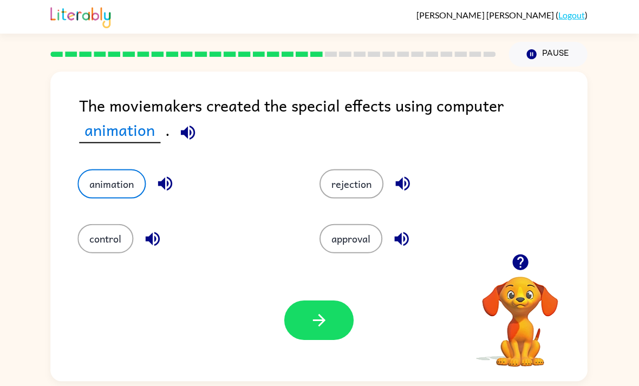
click at [295, 340] on button "button" at bounding box center [319, 320] width 69 height 40
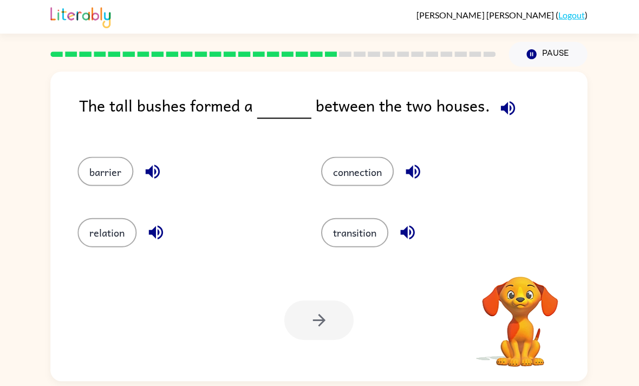
click at [400, 242] on icon "button" at bounding box center [408, 232] width 19 height 19
click at [413, 233] on icon "button" at bounding box center [408, 232] width 19 height 19
click at [402, 242] on icon "button" at bounding box center [408, 232] width 19 height 19
click at [409, 237] on icon "button" at bounding box center [408, 232] width 19 height 19
click at [414, 177] on icon "button" at bounding box center [413, 171] width 19 height 19
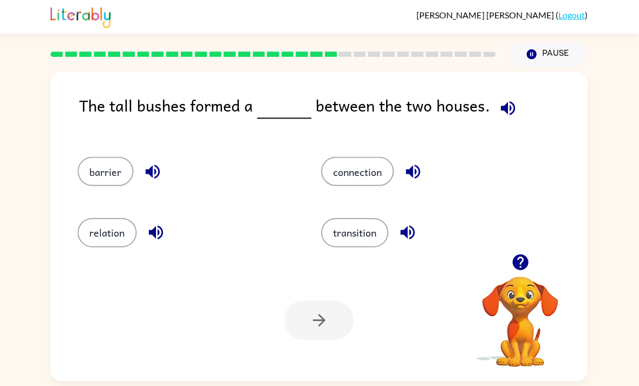
click at [154, 237] on icon "button" at bounding box center [156, 232] width 14 height 14
click at [153, 175] on icon "button" at bounding box center [153, 171] width 19 height 19
click at [153, 172] on icon "button" at bounding box center [153, 171] width 19 height 19
click at [154, 181] on icon "button" at bounding box center [153, 171] width 19 height 19
click at [148, 234] on icon "button" at bounding box center [156, 232] width 19 height 19
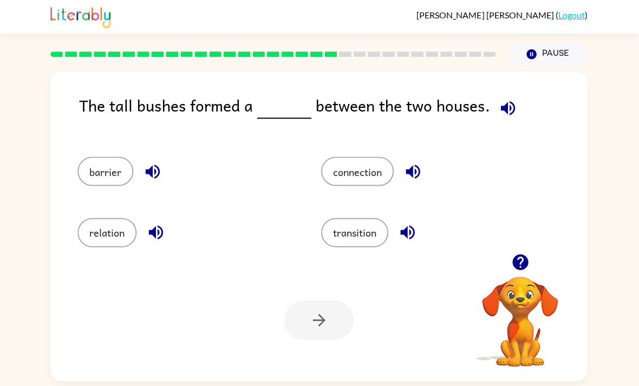
click at [105, 185] on button "barrier" at bounding box center [107, 170] width 56 height 29
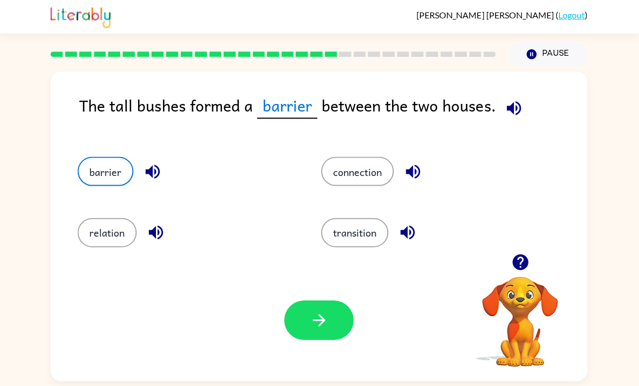
click at [339, 306] on button "button" at bounding box center [319, 320] width 69 height 40
click at [339, 306] on div at bounding box center [319, 320] width 69 height 40
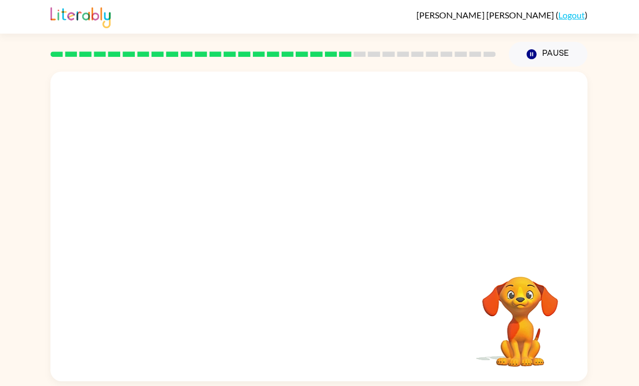
click at [210, 226] on video "Your browser must support playing .mp4 files to use Literably. Please try using…" at bounding box center [319, 162] width 536 height 182
click at [214, 224] on video "Your browser must support playing .mp4 files to use Literably. Please try using…" at bounding box center [319, 162] width 536 height 182
click at [201, 232] on video "Your browser must support playing .mp4 files to use Literably. Please try using…" at bounding box center [319, 162] width 536 height 182
click at [332, 226] on button "button" at bounding box center [319, 232] width 69 height 40
click at [332, 226] on div at bounding box center [319, 232] width 69 height 40
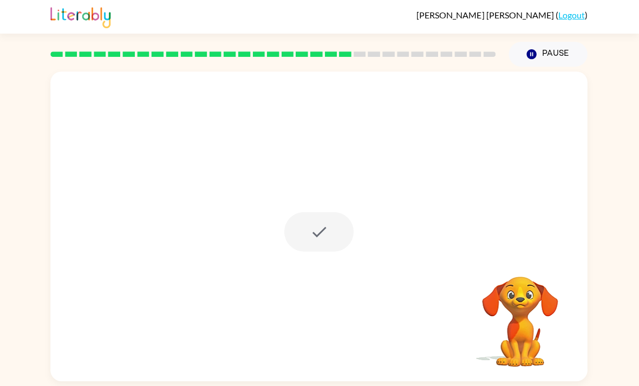
click at [323, 233] on div at bounding box center [319, 232] width 69 height 40
click at [316, 246] on div at bounding box center [319, 232] width 69 height 40
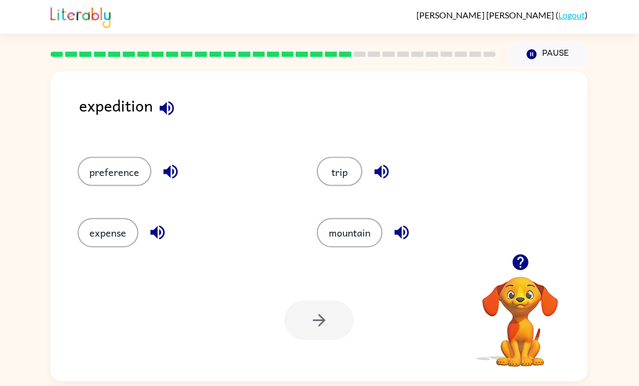
click at [111, 186] on button "preference" at bounding box center [116, 170] width 74 height 29
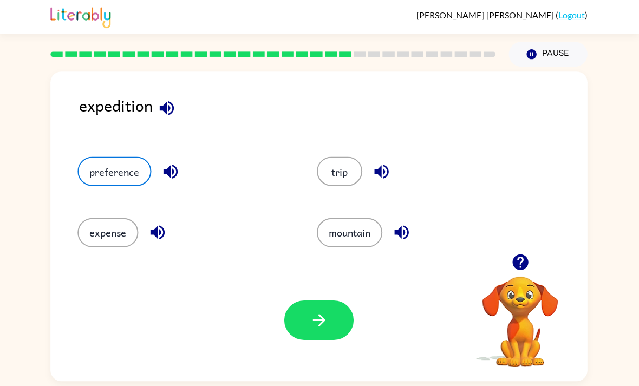
click at [304, 337] on button "button" at bounding box center [319, 320] width 69 height 40
click at [303, 337] on div at bounding box center [319, 320] width 69 height 40
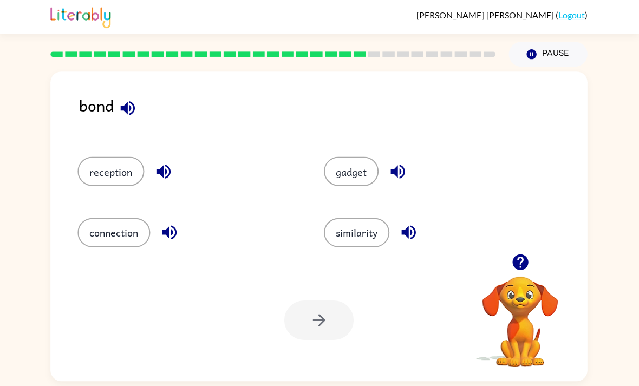
click at [101, 246] on button "connection" at bounding box center [115, 232] width 73 height 29
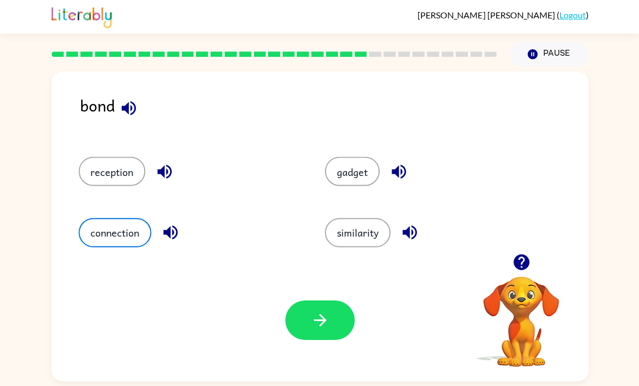
click at [315, 317] on icon "button" at bounding box center [319, 319] width 19 height 19
click at [315, 317] on div at bounding box center [319, 320] width 69 height 40
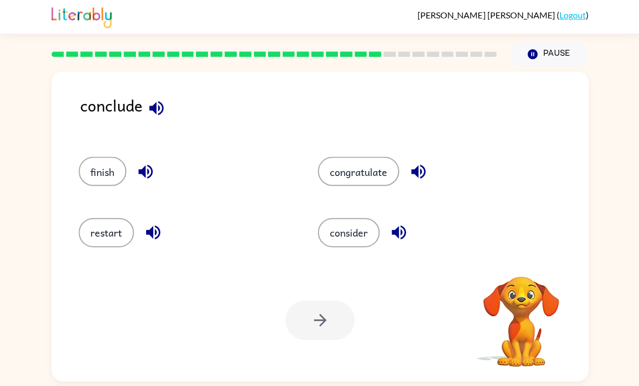
click at [341, 171] on button "congratulate" at bounding box center [357, 170] width 81 height 29
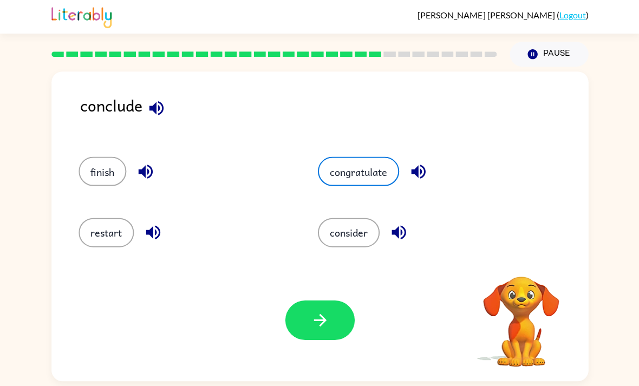
click at [330, 305] on button "button" at bounding box center [319, 320] width 69 height 40
click at [329, 305] on div "Your browser must support playing .mp4 files to use Literably. Please try using…" at bounding box center [319, 320] width 536 height 122
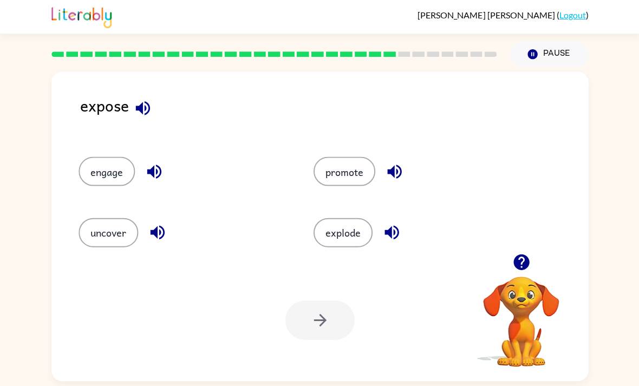
click at [104, 247] on button "uncover" at bounding box center [109, 232] width 60 height 29
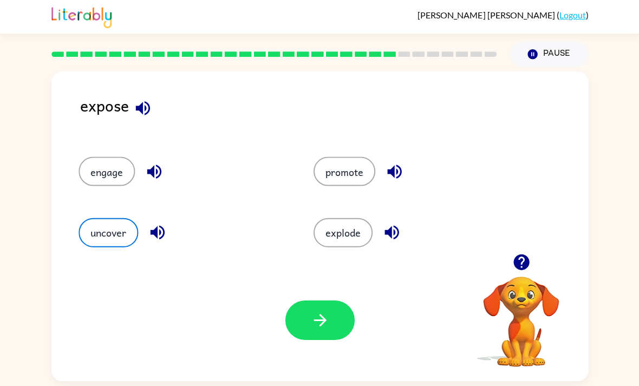
click at [315, 350] on div "Your browser must support playing .mp4 files to use Literably. Please try using…" at bounding box center [319, 320] width 536 height 122
click at [295, 318] on button "button" at bounding box center [319, 320] width 69 height 40
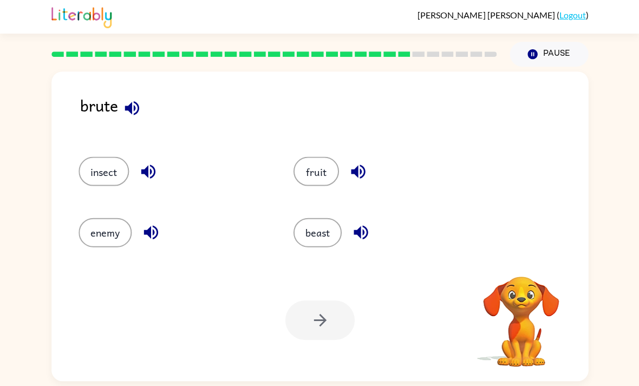
click at [101, 232] on button "enemy" at bounding box center [105, 232] width 53 height 29
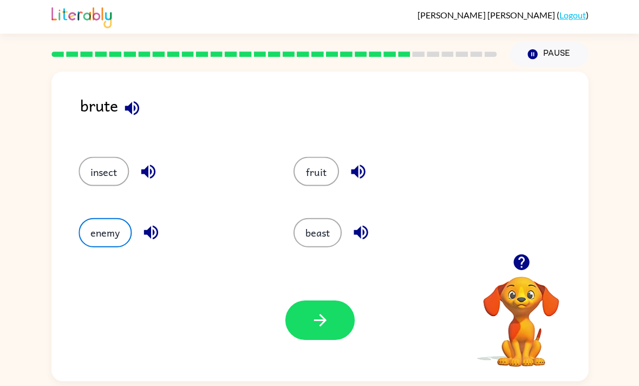
click at [320, 317] on icon "button" at bounding box center [319, 319] width 19 height 19
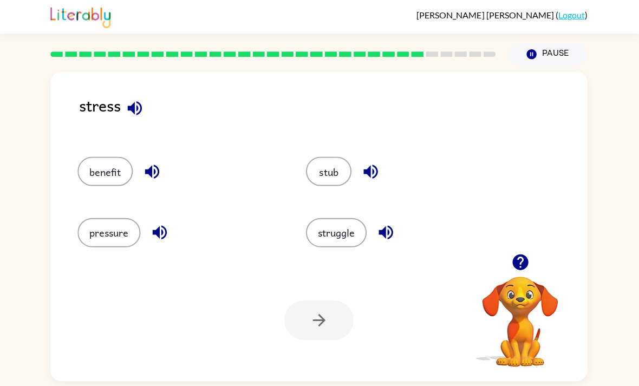
click at [105, 238] on button "pressure" at bounding box center [110, 232] width 63 height 29
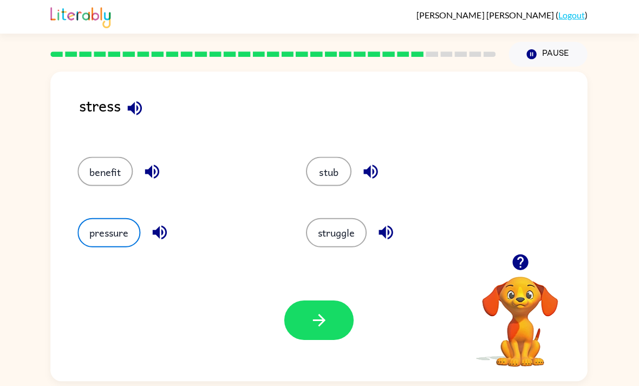
click at [299, 328] on button "button" at bounding box center [319, 320] width 69 height 40
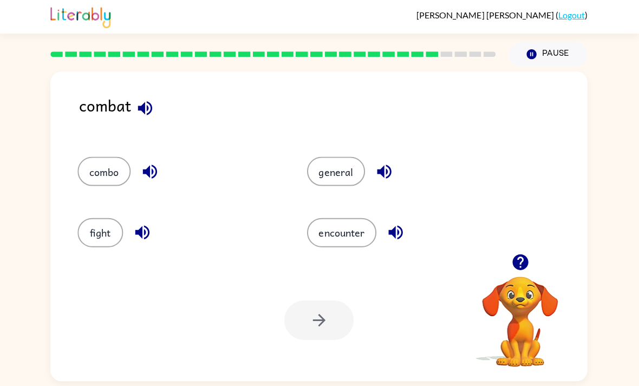
click at [92, 244] on button "fight" at bounding box center [101, 232] width 45 height 29
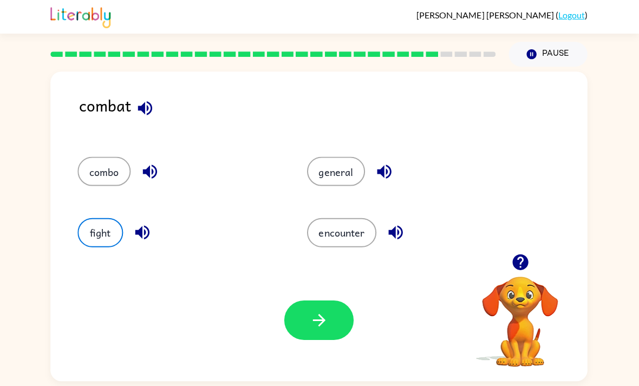
click at [315, 339] on button "button" at bounding box center [319, 320] width 69 height 40
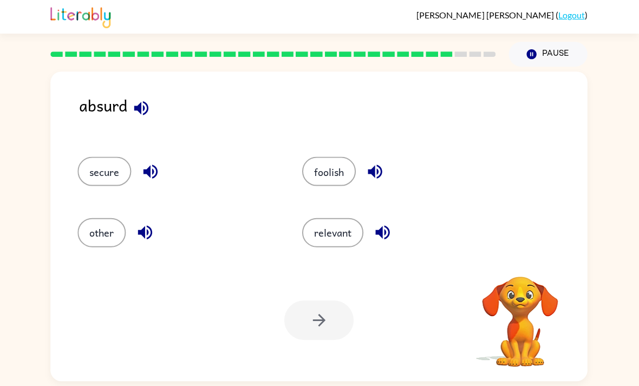
click at [324, 325] on div at bounding box center [319, 320] width 69 height 40
click at [322, 169] on button "foolish" at bounding box center [330, 170] width 54 height 29
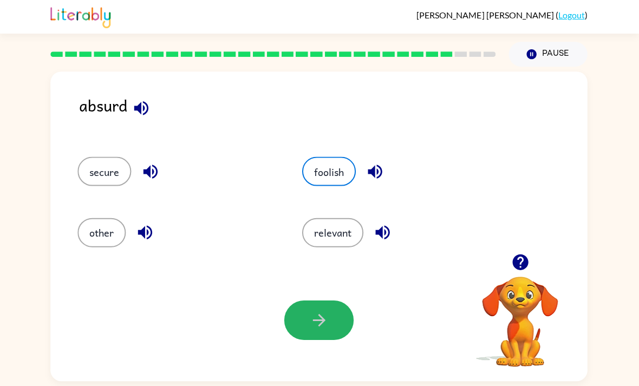
click at [321, 320] on icon "button" at bounding box center [319, 319] width 19 height 19
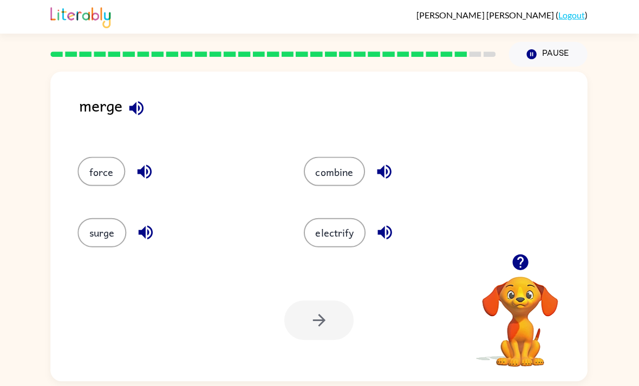
click at [297, 252] on div "electrify" at bounding box center [397, 227] width 226 height 61
click at [297, 251] on div "electrify" at bounding box center [397, 227] width 226 height 61
click at [312, 247] on button "electrify" at bounding box center [335, 232] width 62 height 29
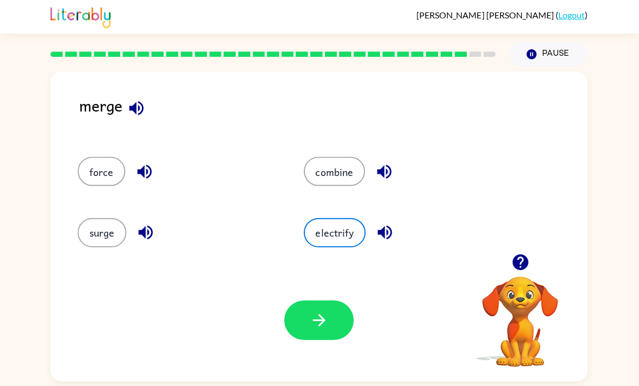
click at [323, 318] on icon "button" at bounding box center [319, 319] width 19 height 19
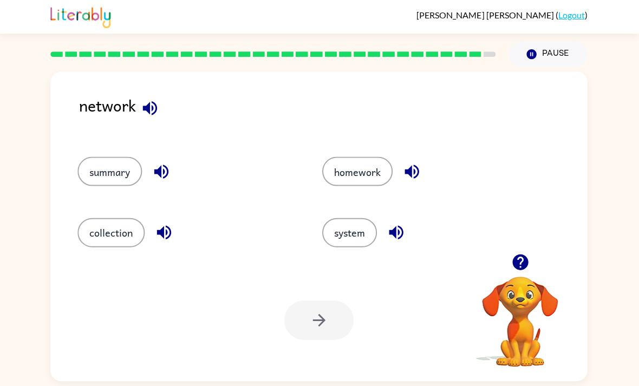
click at [332, 225] on button "system" at bounding box center [350, 232] width 55 height 29
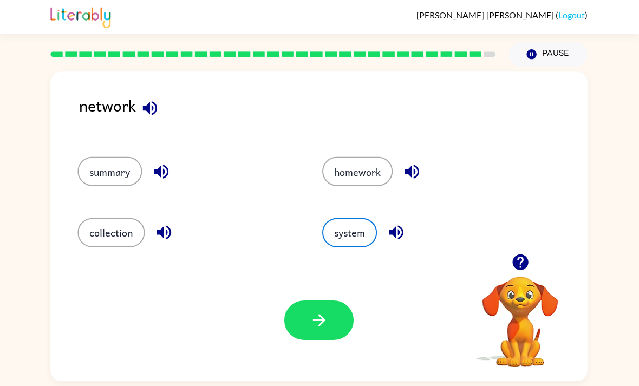
click at [347, 309] on div at bounding box center [319, 320] width 69 height 40
click at [346, 309] on div at bounding box center [319, 320] width 69 height 40
click at [338, 330] on button "button" at bounding box center [319, 320] width 69 height 40
